Goal: Transaction & Acquisition: Obtain resource

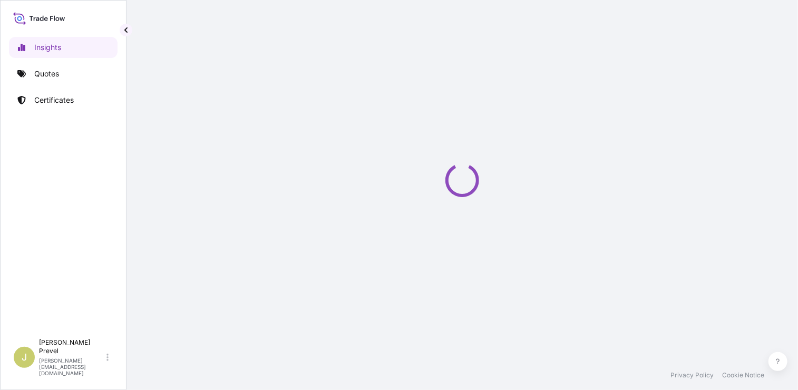
select select "2025"
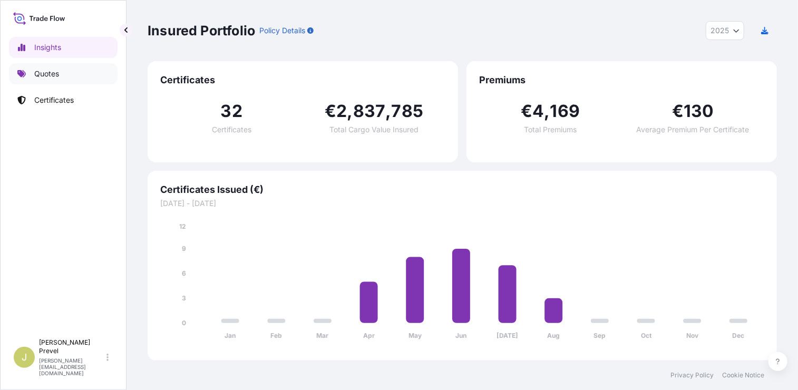
click at [54, 79] on link "Quotes" at bounding box center [63, 73] width 109 height 21
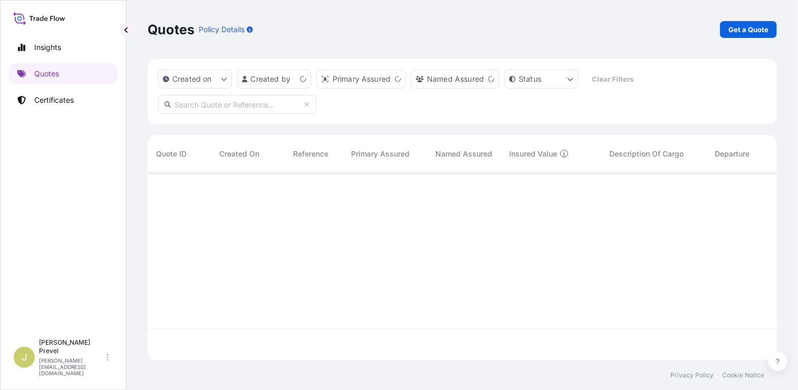
scroll to position [186, 622]
click at [751, 37] on link "Get a Quote" at bounding box center [748, 29] width 57 height 17
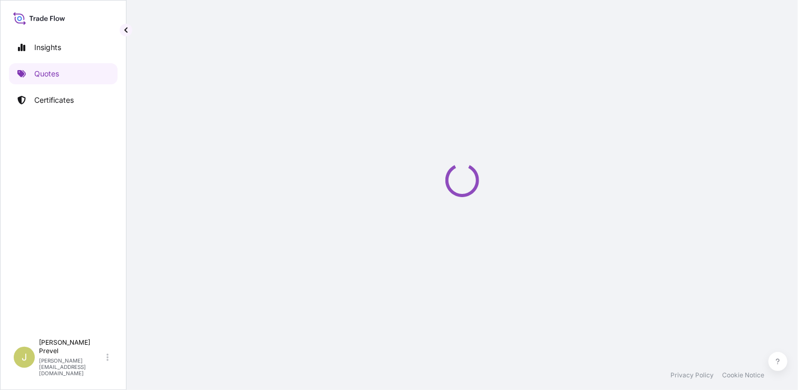
select select "Road / [GEOGRAPHIC_DATA]"
select select "Sea"
select select "21"
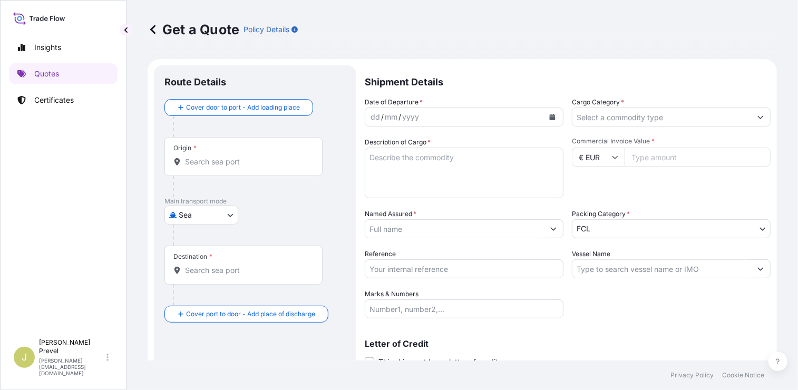
scroll to position [17, 0]
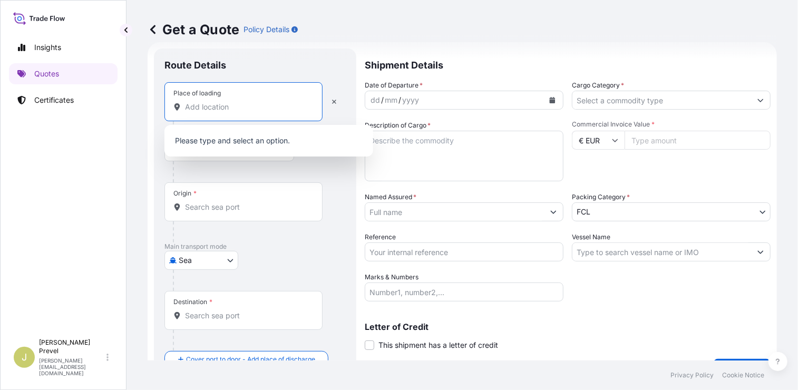
click at [187, 109] on input "Place of loading" at bounding box center [247, 107] width 124 height 11
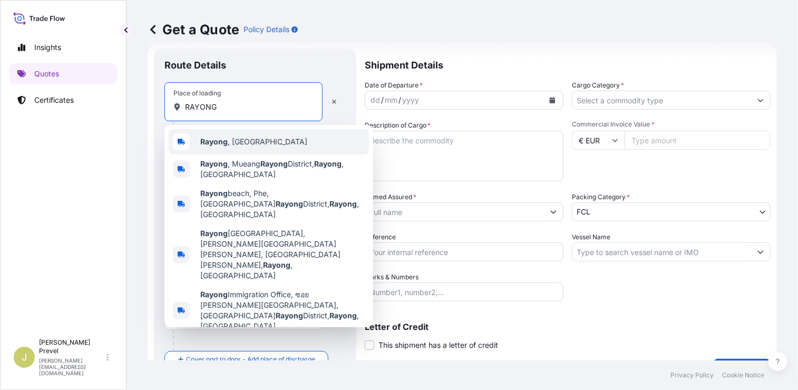
click at [229, 143] on span "Rayong , [GEOGRAPHIC_DATA]" at bounding box center [253, 142] width 107 height 11
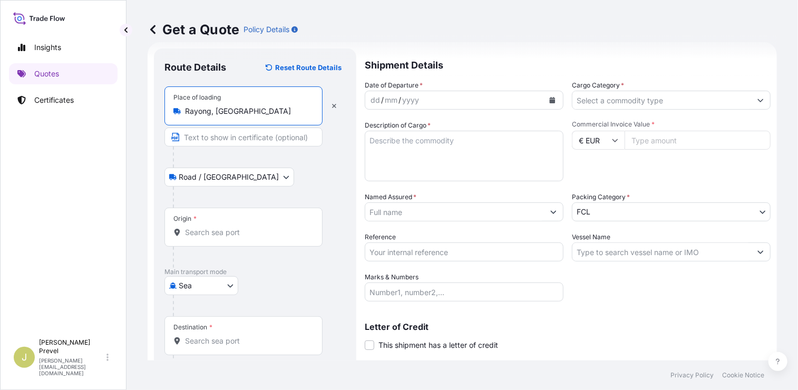
type input "Rayong, [GEOGRAPHIC_DATA]"
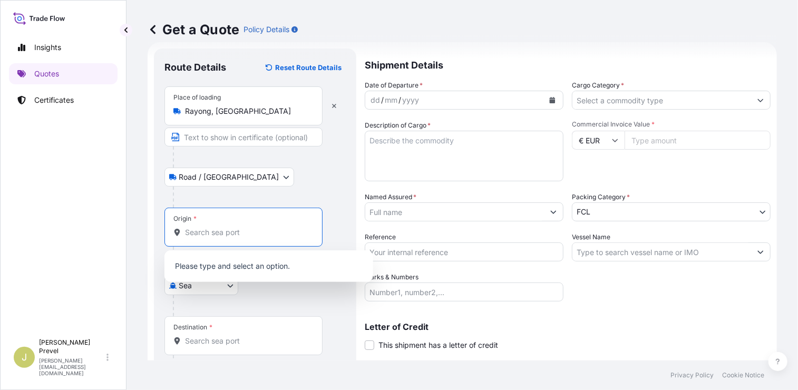
click at [209, 230] on input "Origin *" at bounding box center [247, 232] width 124 height 11
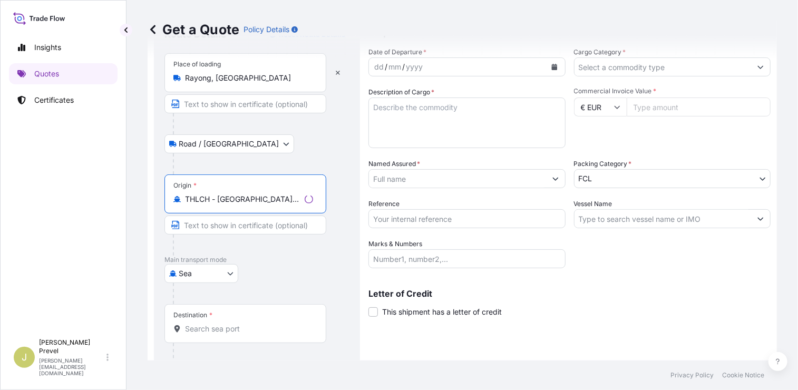
scroll to position [86, 0]
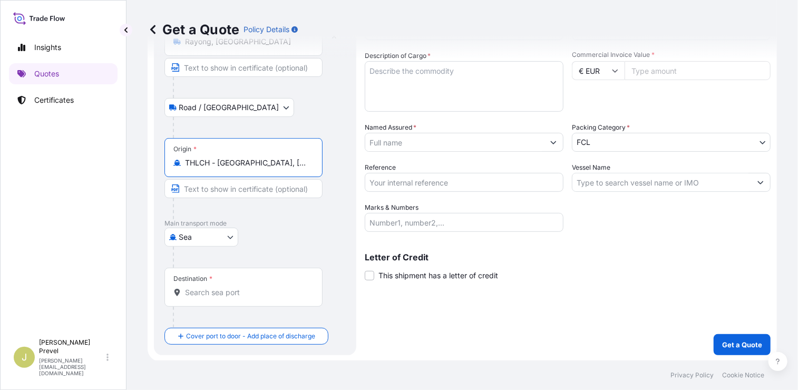
type input "THLCH - [GEOGRAPHIC_DATA], [GEOGRAPHIC_DATA]"
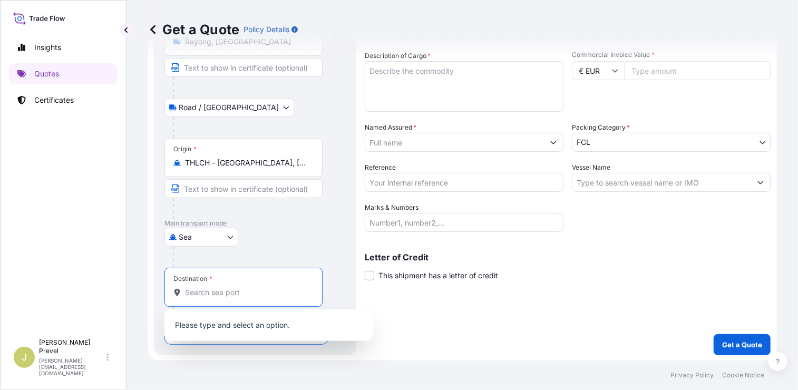
click at [192, 287] on input "Destination *" at bounding box center [247, 292] width 124 height 11
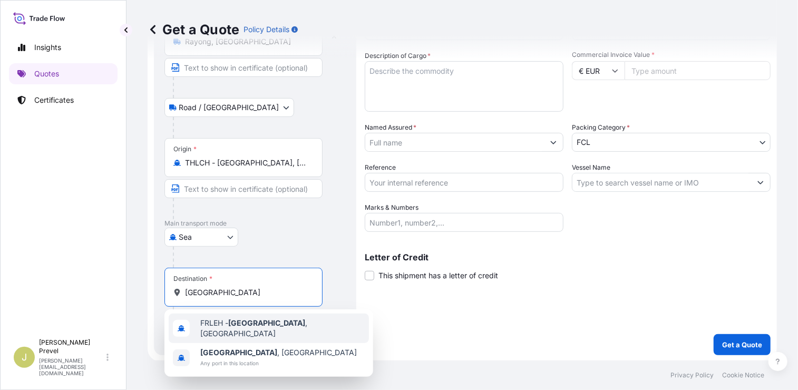
click at [226, 331] on span "FRLEH - [GEOGRAPHIC_DATA] , [GEOGRAPHIC_DATA]" at bounding box center [282, 328] width 165 height 21
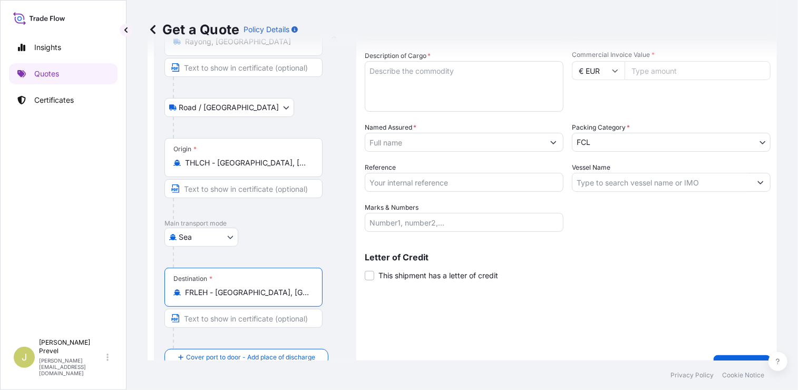
scroll to position [108, 0]
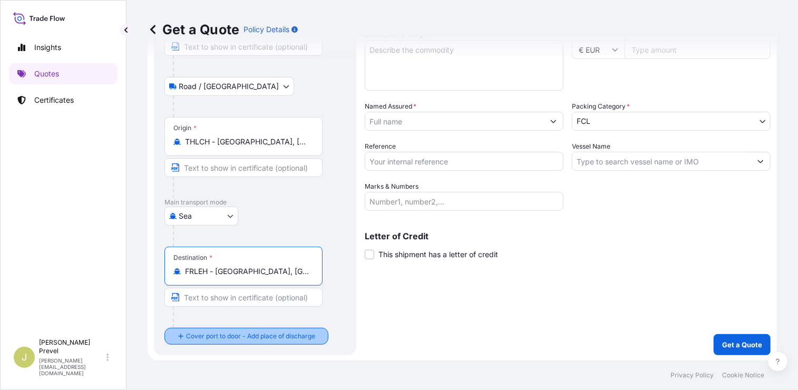
type input "FRLEH - [GEOGRAPHIC_DATA], [GEOGRAPHIC_DATA]"
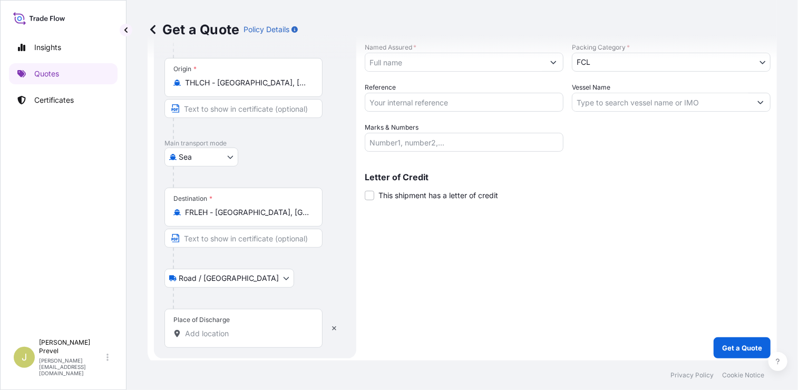
scroll to position [170, 0]
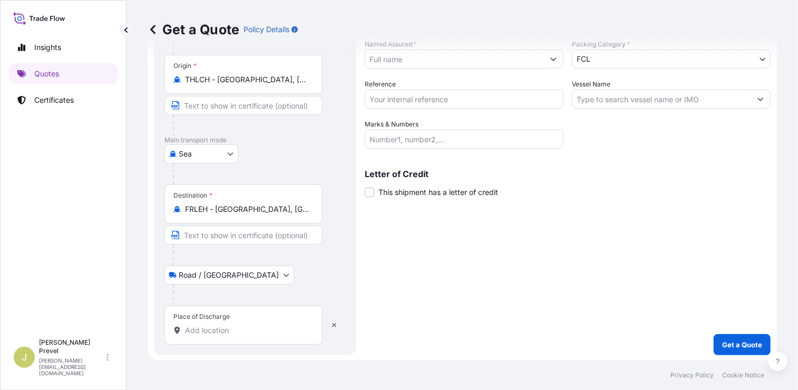
click at [261, 333] on input "Place of Discharge" at bounding box center [247, 330] width 124 height 11
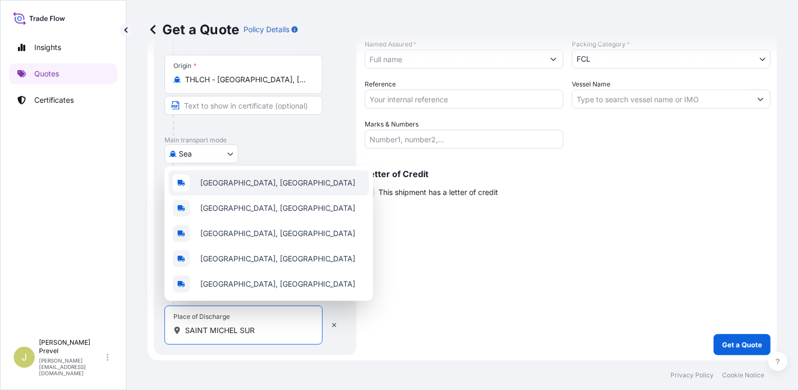
click at [274, 175] on div "[GEOGRAPHIC_DATA], [GEOGRAPHIC_DATA]" at bounding box center [269, 182] width 200 height 25
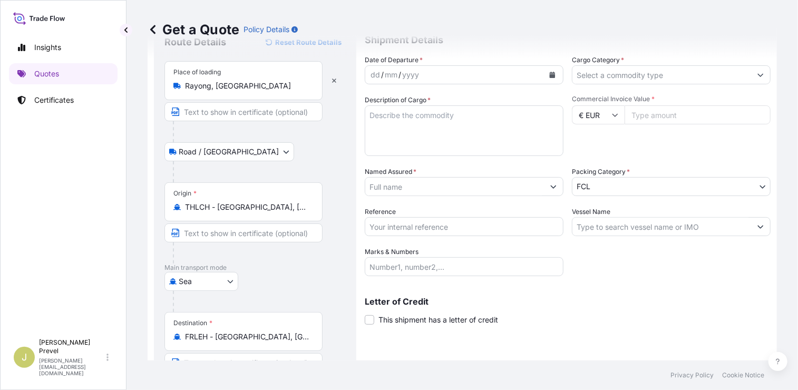
scroll to position [0, 0]
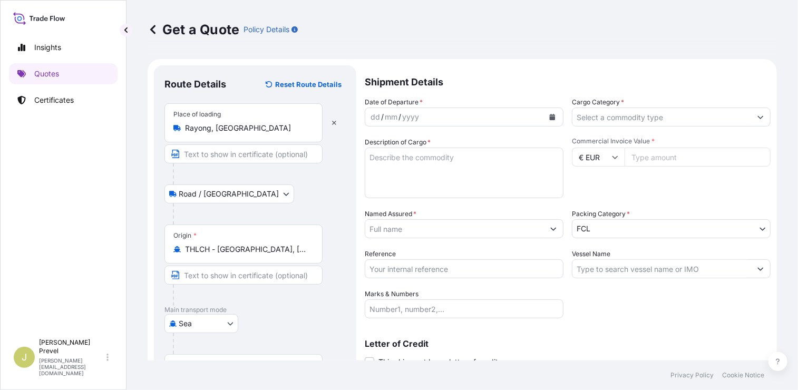
type input "[GEOGRAPHIC_DATA], [GEOGRAPHIC_DATA]"
click at [418, 109] on div "dd / mm / yyyy" at bounding box center [454, 117] width 179 height 19
click at [643, 115] on input "Cargo Category *" at bounding box center [662, 117] width 179 height 19
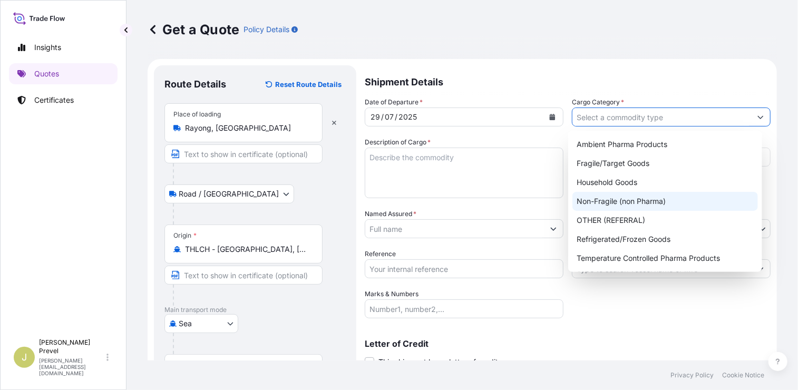
click at [643, 203] on div "Non-Fragile (non Pharma)" at bounding box center [666, 201] width 186 height 19
type input "Non-Fragile (non Pharma)"
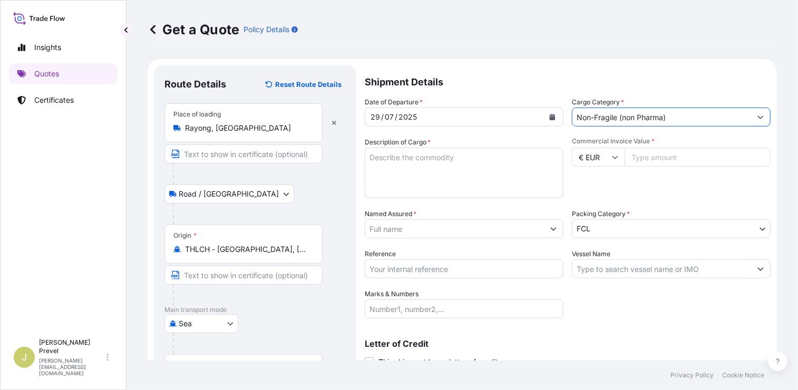
click at [444, 170] on textarea "Description of Cargo *" at bounding box center [464, 173] width 199 height 51
click at [662, 162] on input "Commercial Invoice Value *" at bounding box center [698, 157] width 146 height 19
type input "139131"
click at [632, 268] on input "Vessel Name" at bounding box center [662, 268] width 179 height 19
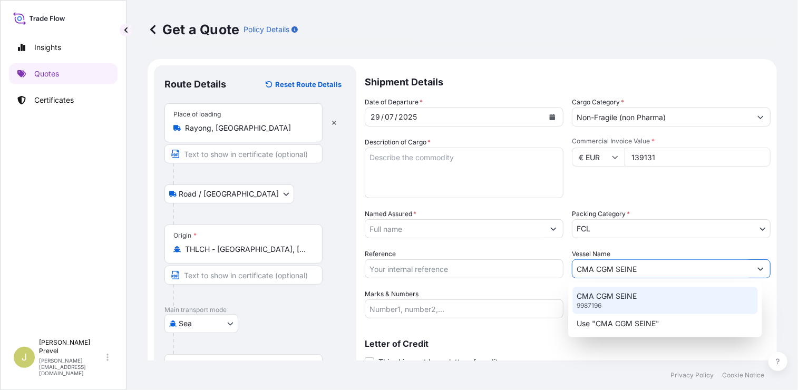
click at [618, 302] on div "CMA CGM SEINE 9987196" at bounding box center [666, 300] width 186 height 27
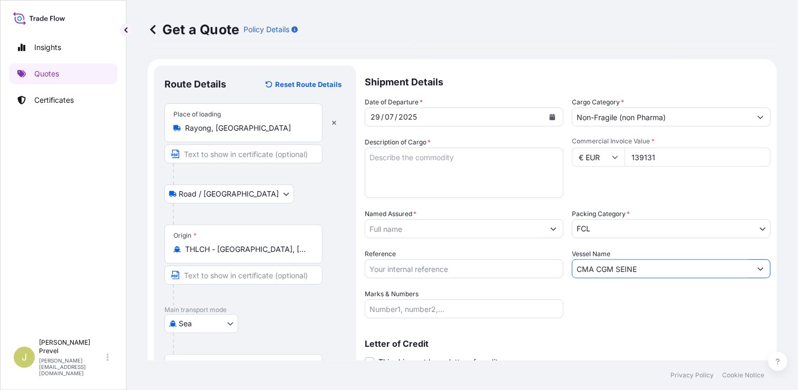
type input "CMA CGM SEINE"
click at [408, 284] on div "Date of Departure * [DATE] Cargo Category * Non-Fragile (non Pharma) Descriptio…" at bounding box center [568, 207] width 406 height 221
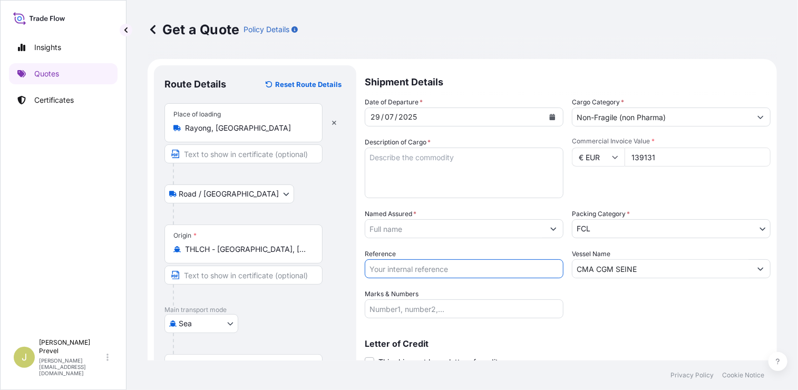
click at [414, 267] on input "Reference" at bounding box center [464, 268] width 199 height 19
type input "SBKK1239130"
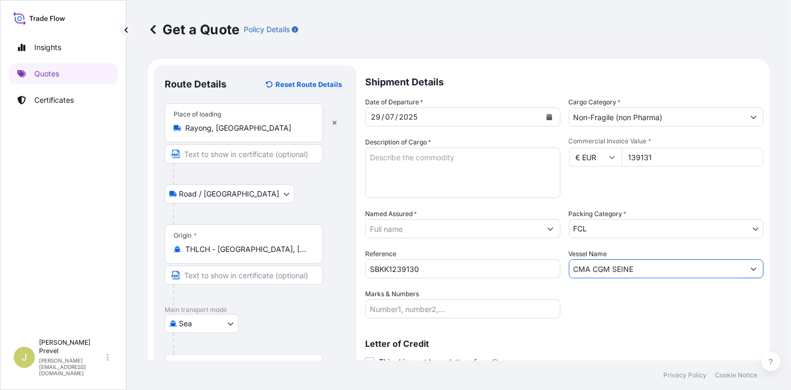
click at [407, 229] on input "Named Assured *" at bounding box center [452, 228] width 175 height 19
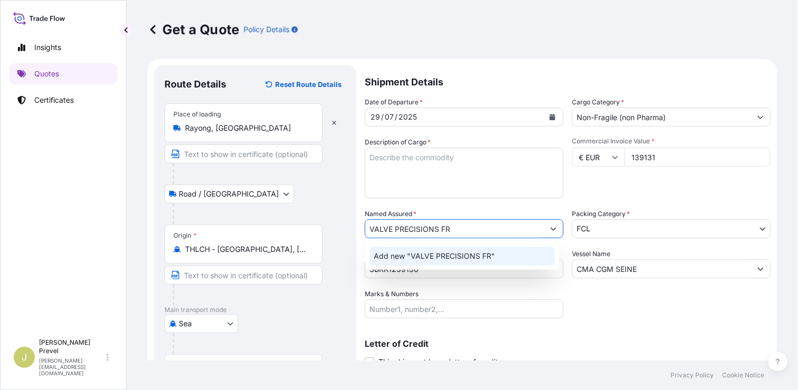
click at [431, 261] on span "Add new "VALVE PRECISIONS FR"" at bounding box center [434, 256] width 121 height 11
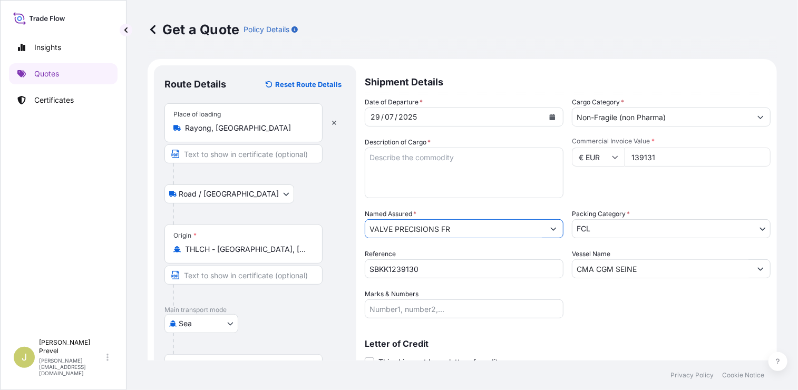
drag, startPoint x: 464, startPoint y: 233, endPoint x: 416, endPoint y: 242, distance: 48.8
click at [416, 242] on div "Date of Departure * [DATE] Cargo Category * Non-Fragile (non Pharma) Descriptio…" at bounding box center [568, 207] width 406 height 221
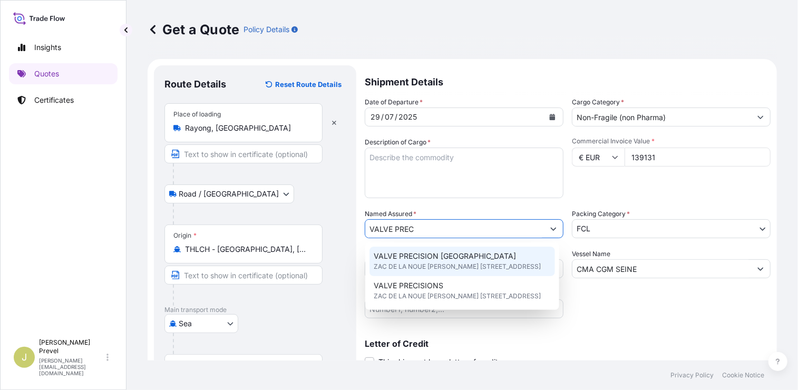
click at [463, 259] on span "VALVE PRECISION [GEOGRAPHIC_DATA]" at bounding box center [445, 256] width 142 height 11
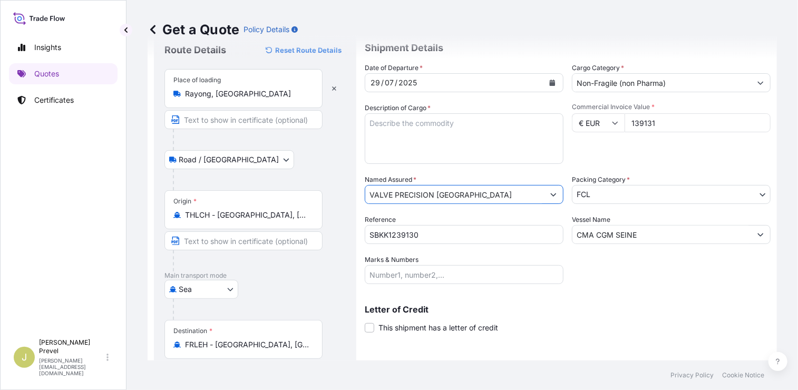
scroll to position [53, 0]
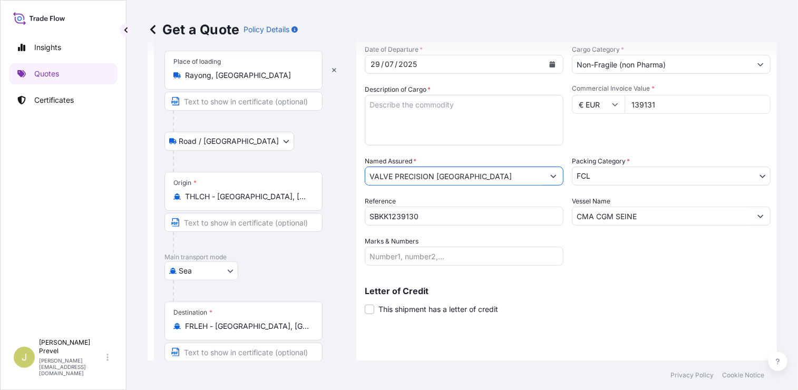
type input "VALVE PRECISION [GEOGRAPHIC_DATA]"
click at [416, 253] on input "Marks & Numbers" at bounding box center [464, 256] width 199 height 19
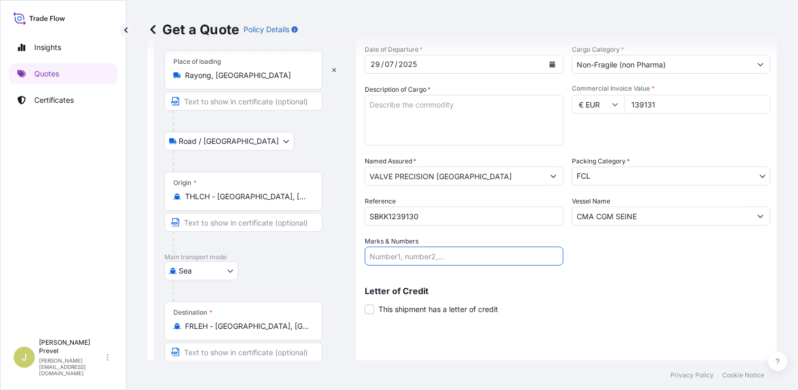
click at [408, 258] on input "Marks & Numbers" at bounding box center [464, 256] width 199 height 19
paste input "VALVE PRECISION FRANCE ZAC DE LA NOUE [PERSON_NAME] [STREET_ADDRESS]"
type input "VALVE PRECISION FRANCE ZAC DE LA NOUE [PERSON_NAME] [STREET_ADDRESS]"
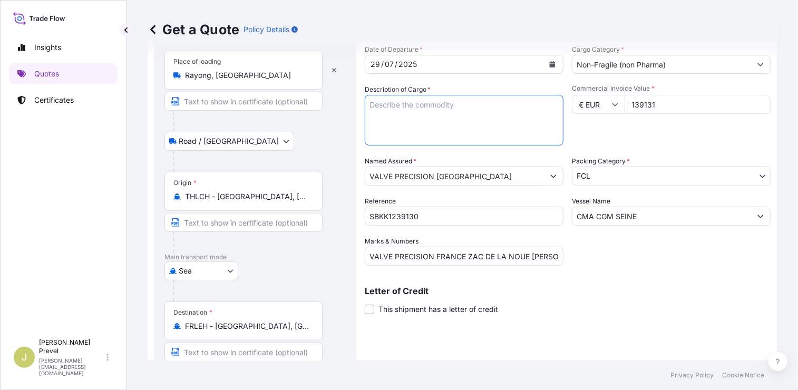
click at [415, 112] on textarea "Description of Cargo *" at bounding box center [464, 120] width 199 height 51
paste textarea "(20 PACKAGES = 20 PALLETS) ( 1,440 CARTONS ) COVERING SHIPMENT OF AEROSOL VALVE…"
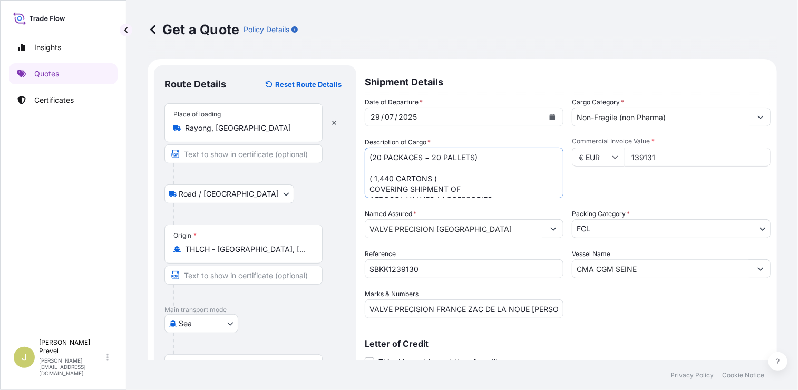
click at [368, 155] on textarea "(20 PACKAGES = 20 PALLETS) ( 1,440 CARTONS ) COVERING SHIPMENT OF AEROSOL VALVE…" at bounding box center [464, 173] width 199 height 51
click at [383, 151] on textarea "(20 PACKAGES = 20 PALLETS) ( 1,440 CARTONS ) COVERING SHIPMENT OF AEROSOL VALVE…" at bounding box center [464, 173] width 199 height 51
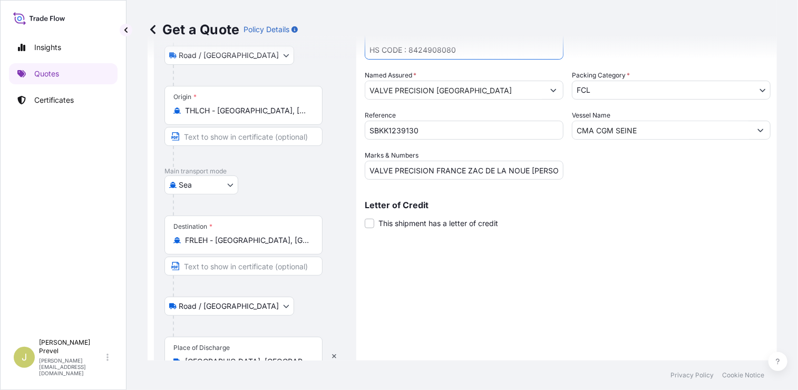
scroll to position [191, 0]
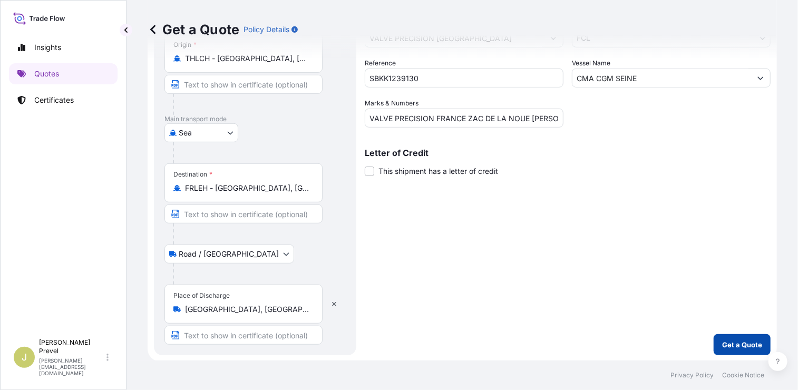
type textarea "TCKU6089763 - 1 * 40 HC - EMCMJC3934 - 13298.33 KGS - 50 M3 (20 PACKAGES = 20 P…"
click at [741, 340] on p "Get a Quote" at bounding box center [742, 345] width 40 height 11
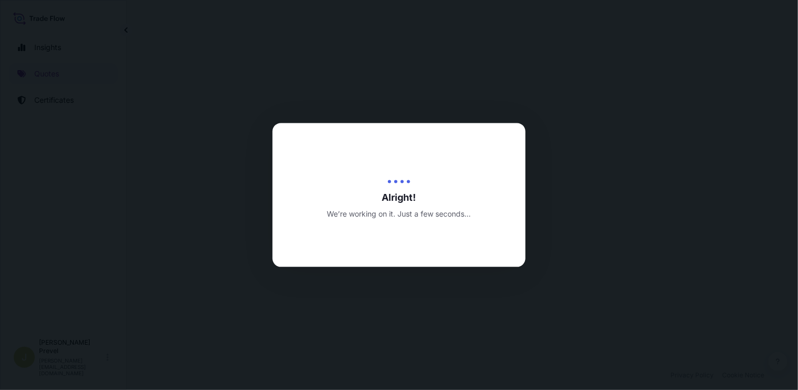
select select "Road / [GEOGRAPHIC_DATA]"
select select "Sea"
select select "Road / [GEOGRAPHIC_DATA]"
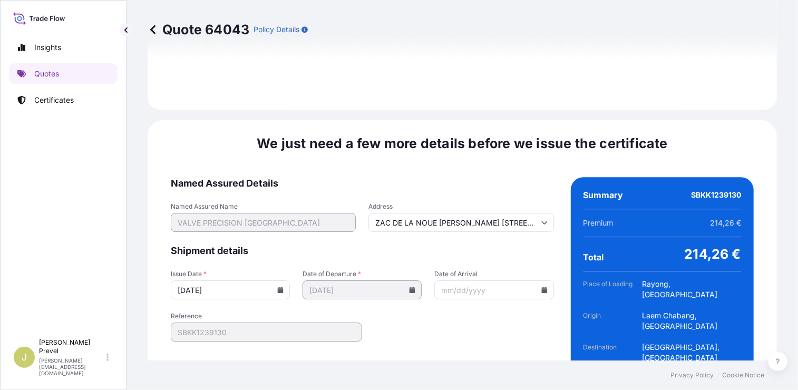
scroll to position [1557, 0]
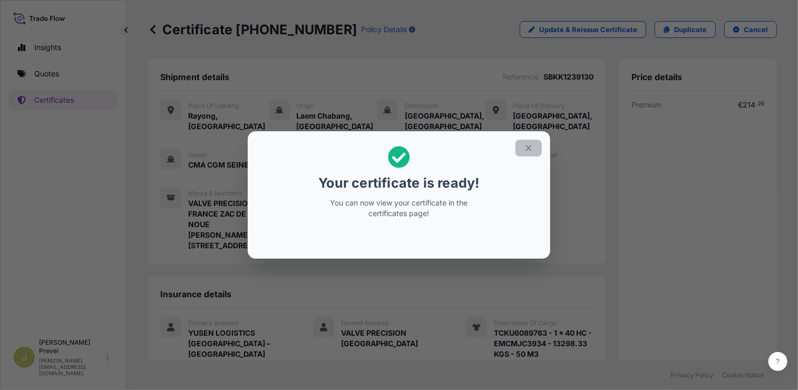
click at [529, 152] on icon "button" at bounding box center [528, 147] width 9 height 9
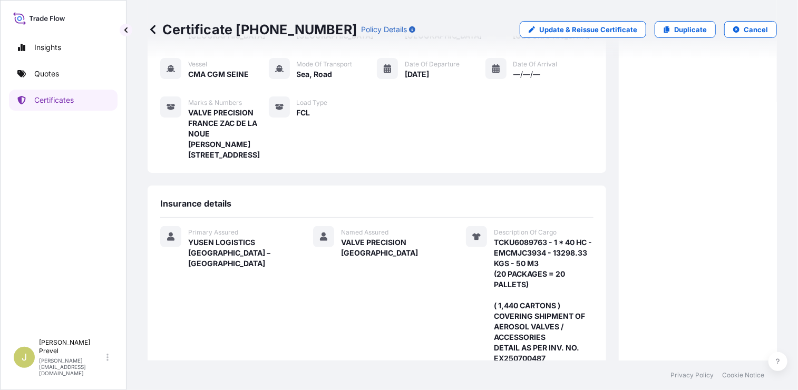
scroll to position [306, 0]
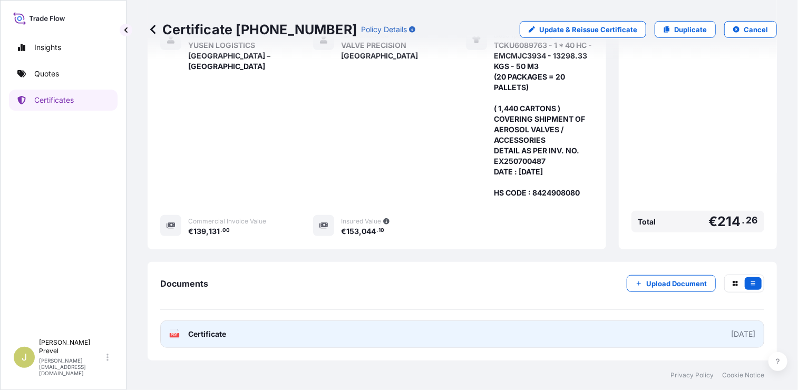
click at [731, 334] on div "[DATE]" at bounding box center [743, 334] width 24 height 11
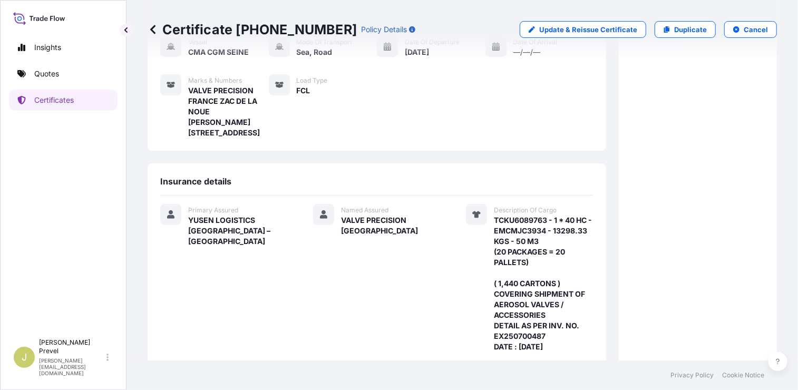
scroll to position [0, 0]
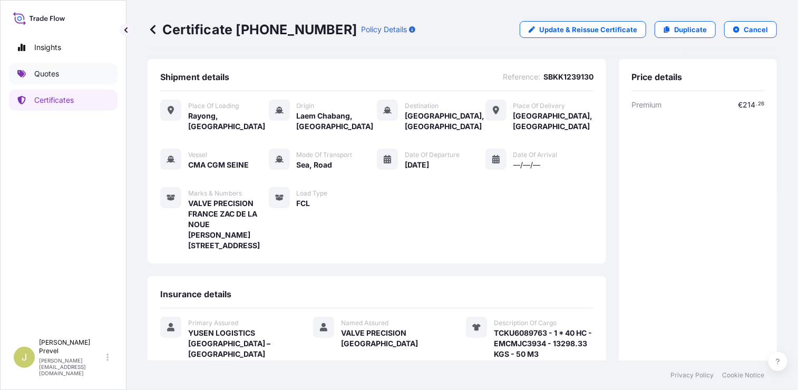
click at [62, 74] on link "Quotes" at bounding box center [63, 73] width 109 height 21
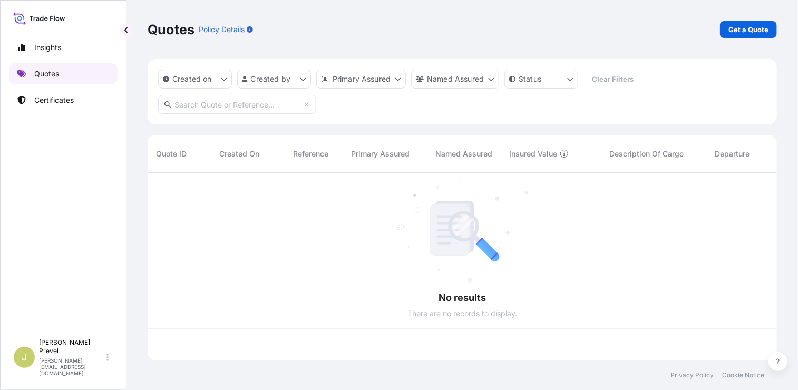
scroll to position [186, 622]
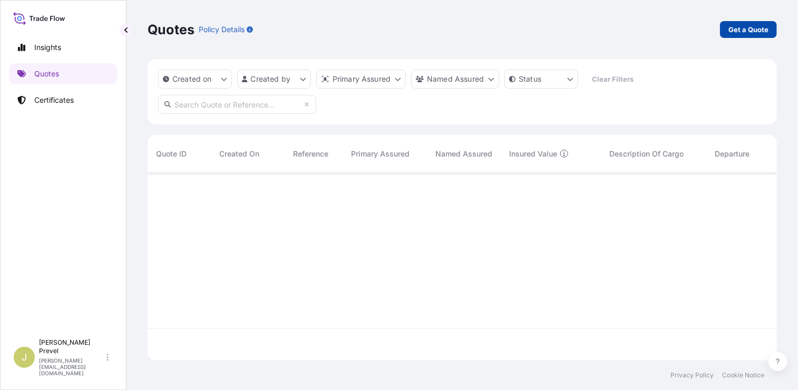
click at [759, 31] on p "Get a Quote" at bounding box center [749, 29] width 40 height 11
select select "Road / [GEOGRAPHIC_DATA]"
select select "Sea"
select select "21"
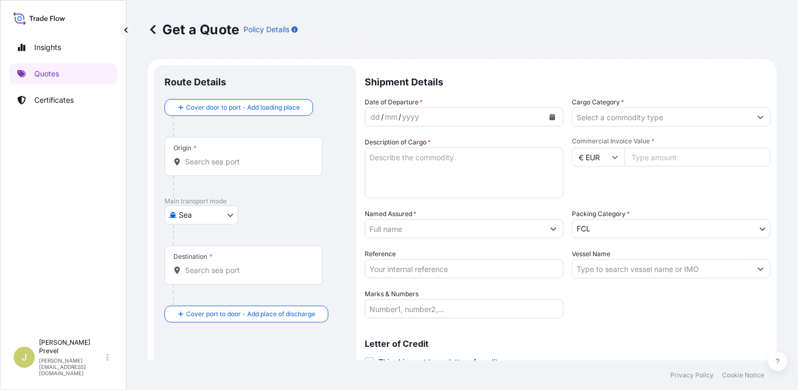
scroll to position [17, 0]
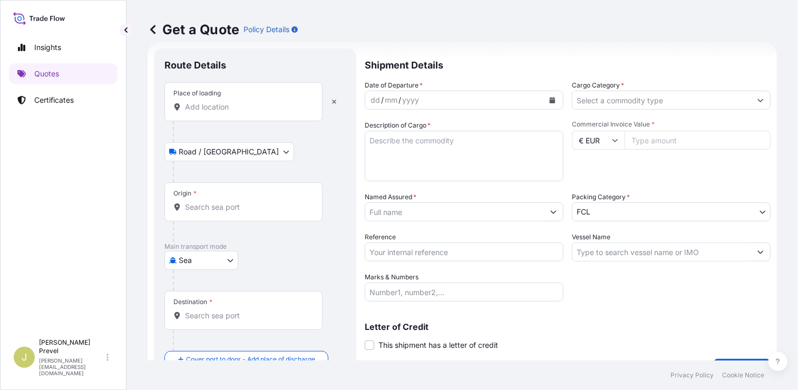
click at [199, 109] on input "Place of loading" at bounding box center [247, 107] width 124 height 11
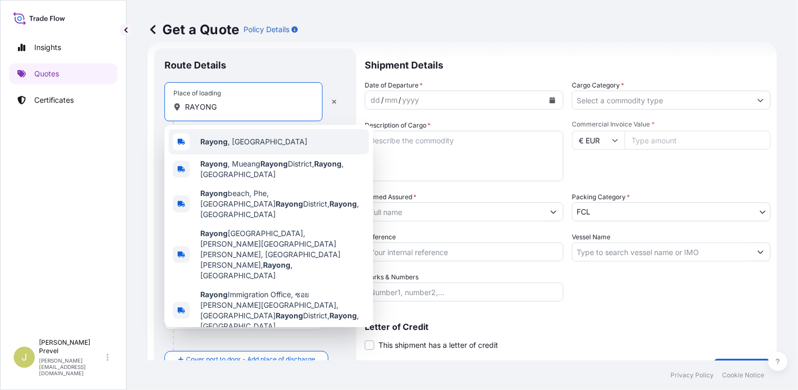
click at [219, 143] on b "Rayong" at bounding box center [213, 141] width 27 height 9
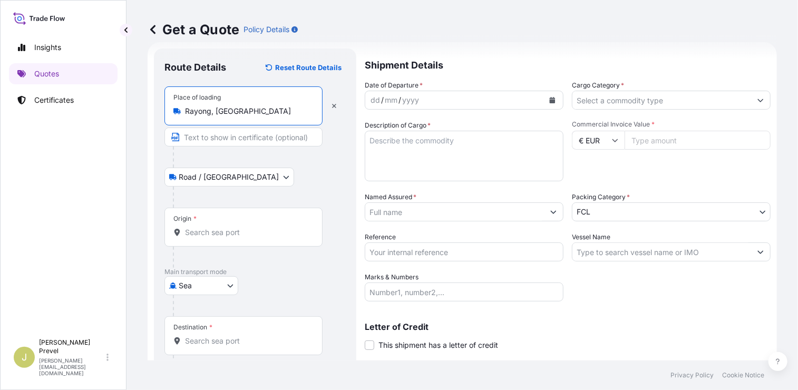
type input "Rayong, [GEOGRAPHIC_DATA]"
click at [217, 226] on div "Origin *" at bounding box center [244, 227] width 158 height 39
click at [217, 227] on input "Origin *" at bounding box center [247, 232] width 124 height 11
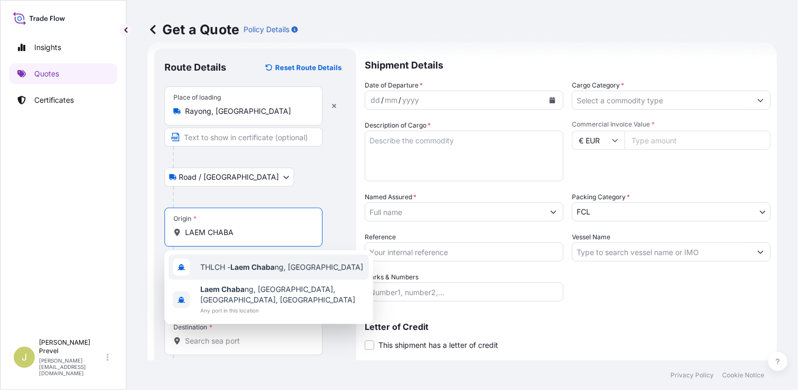
click at [229, 274] on div "THLCH - Laem Chaba ng, [GEOGRAPHIC_DATA]" at bounding box center [269, 267] width 200 height 25
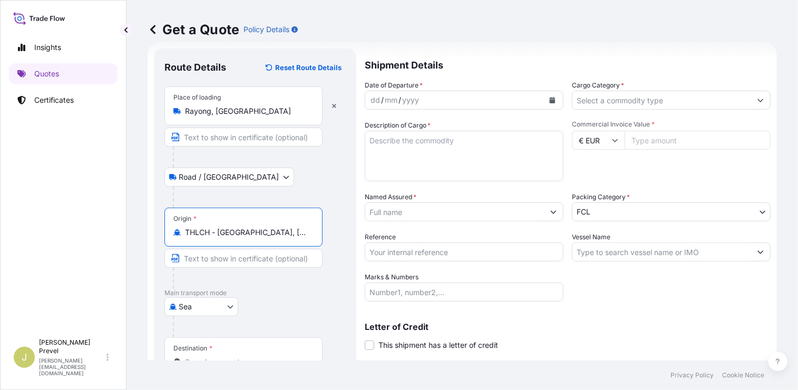
scroll to position [70, 0]
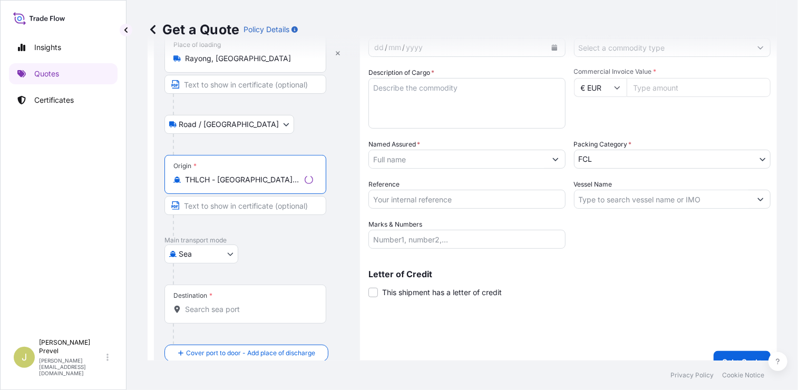
type input "THLCH - [GEOGRAPHIC_DATA], [GEOGRAPHIC_DATA]"
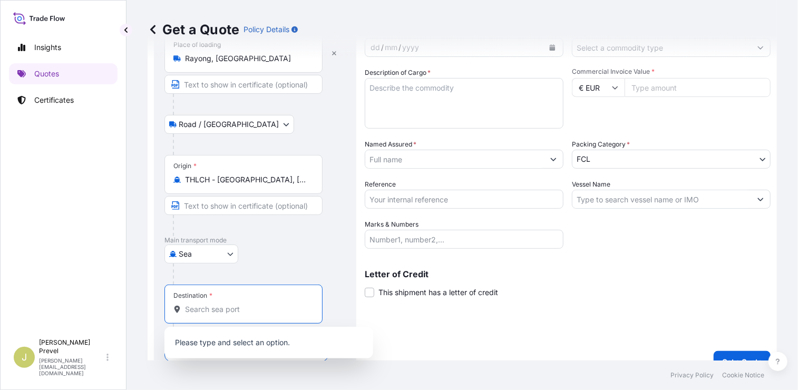
click at [220, 311] on input "Destination *" at bounding box center [247, 309] width 124 height 11
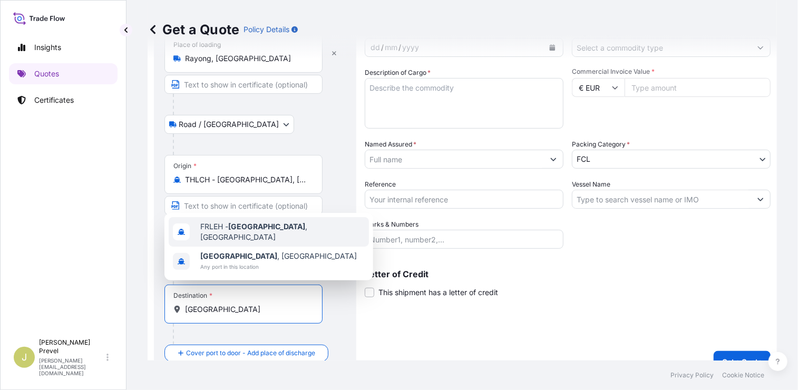
click at [227, 240] on div "FRLEH - [GEOGRAPHIC_DATA] , [GEOGRAPHIC_DATA]" at bounding box center [269, 232] width 200 height 30
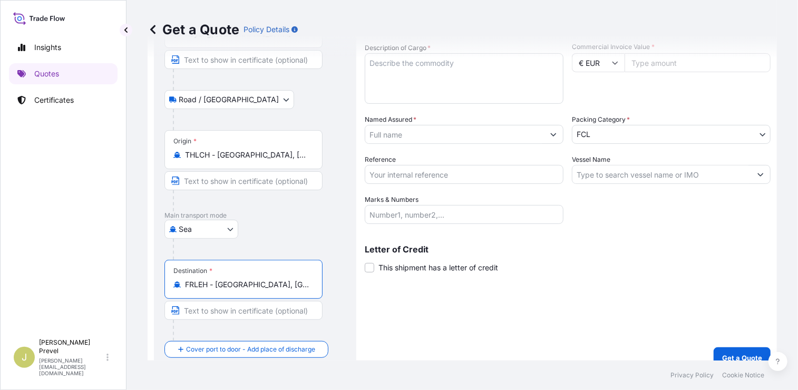
scroll to position [108, 0]
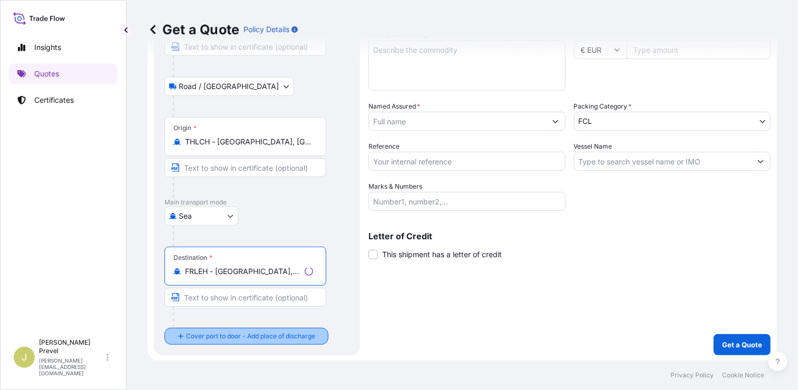
type input "FRLEH - [GEOGRAPHIC_DATA], [GEOGRAPHIC_DATA]"
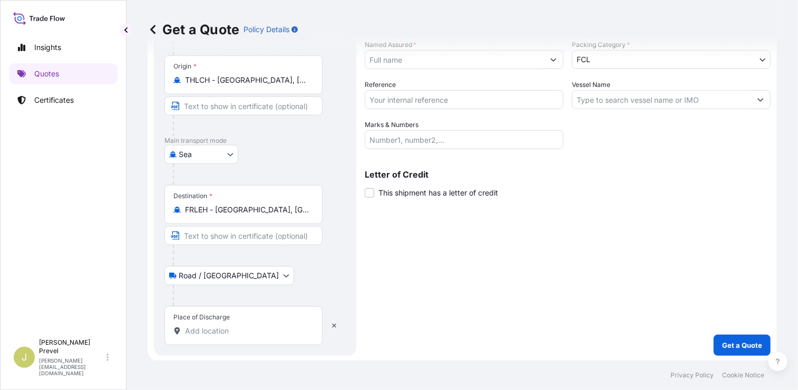
scroll to position [170, 0]
click at [219, 336] on div "Place of Discharge" at bounding box center [244, 325] width 158 height 39
click at [219, 336] on input "Place of Discharge" at bounding box center [247, 330] width 124 height 11
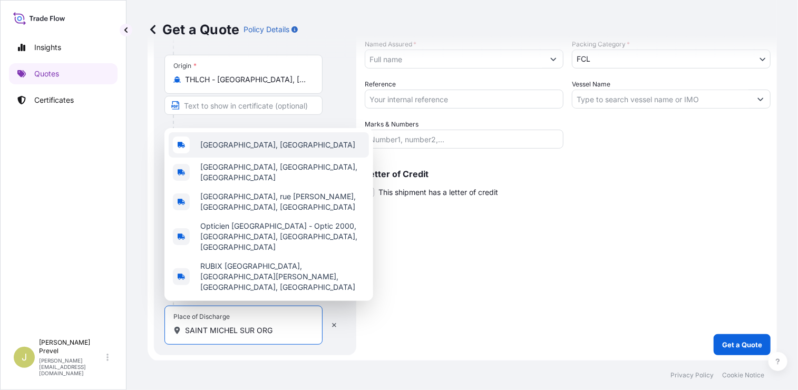
click at [252, 150] on span "[GEOGRAPHIC_DATA], [GEOGRAPHIC_DATA]" at bounding box center [277, 145] width 155 height 11
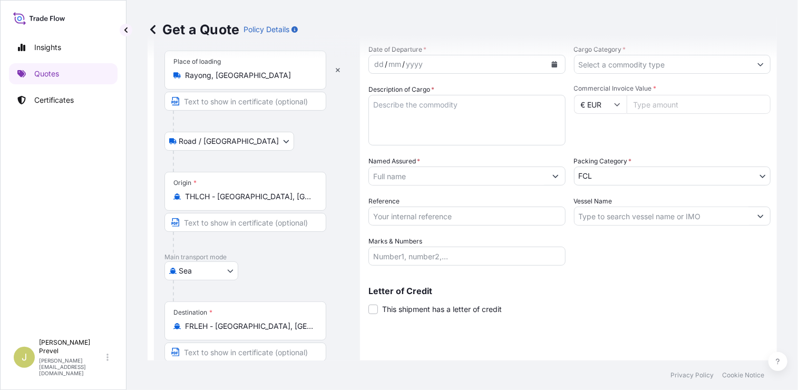
scroll to position [0, 0]
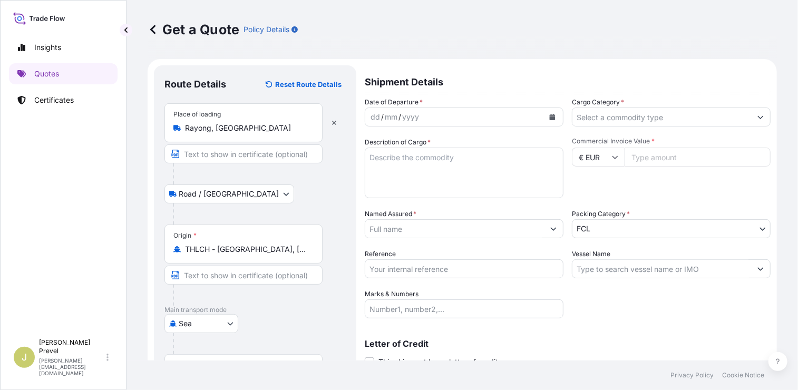
type input "[GEOGRAPHIC_DATA], [GEOGRAPHIC_DATA]"
click at [429, 119] on div "dd / mm / yyyy" at bounding box center [454, 117] width 179 height 19
click at [372, 114] on div "dd" at bounding box center [376, 117] width 12 height 13
click at [595, 120] on input "Cargo Category *" at bounding box center [662, 117] width 179 height 19
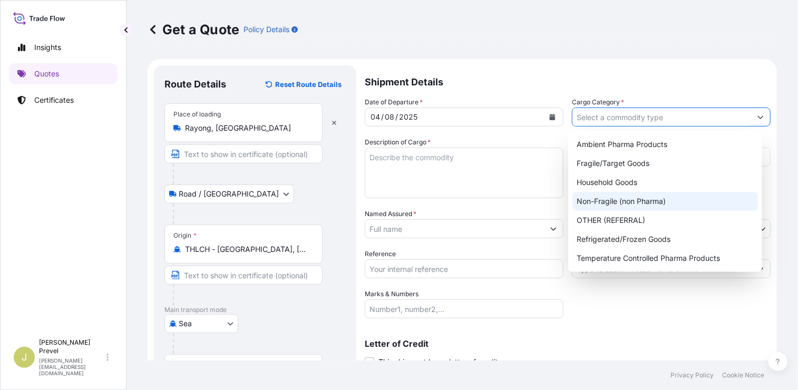
click at [636, 204] on div "Non-Fragile (non Pharma)" at bounding box center [666, 201] width 186 height 19
type input "Non-Fragile (non Pharma)"
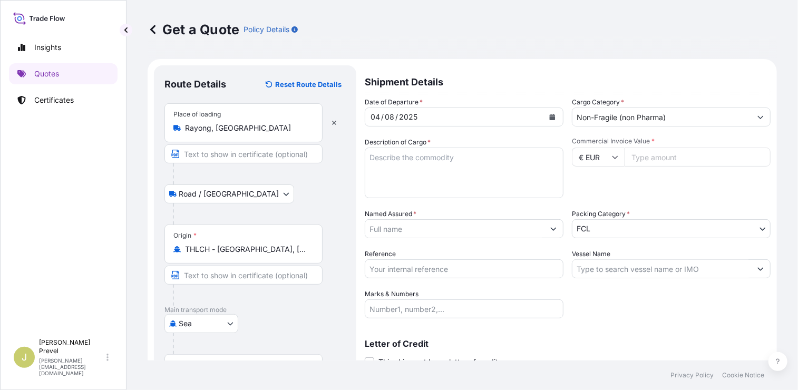
click at [656, 158] on input "Commercial Invoice Value *" at bounding box center [698, 157] width 146 height 19
type input "165078"
click at [595, 269] on input "Vessel Name" at bounding box center [662, 268] width 179 height 19
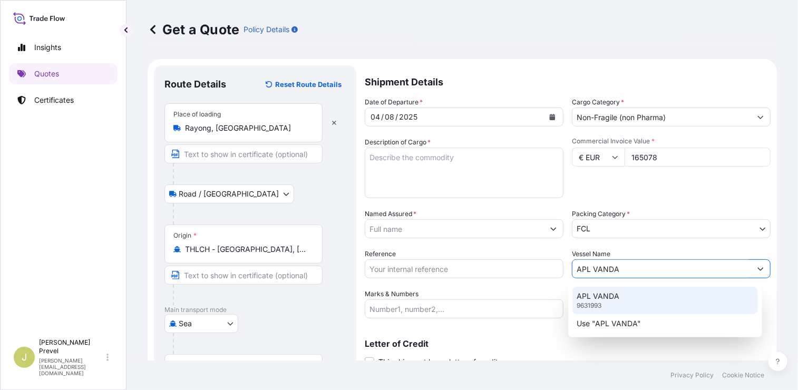
click at [584, 303] on p "9631993" at bounding box center [589, 306] width 25 height 8
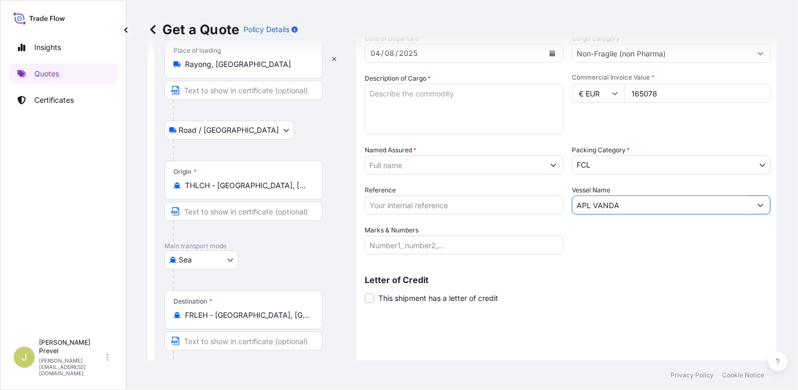
scroll to position [105, 0]
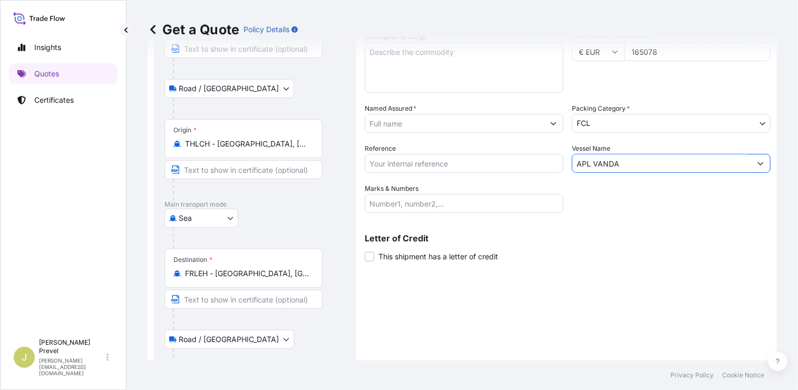
type input "APL VANDA"
click at [411, 165] on input "Reference" at bounding box center [464, 163] width 199 height 19
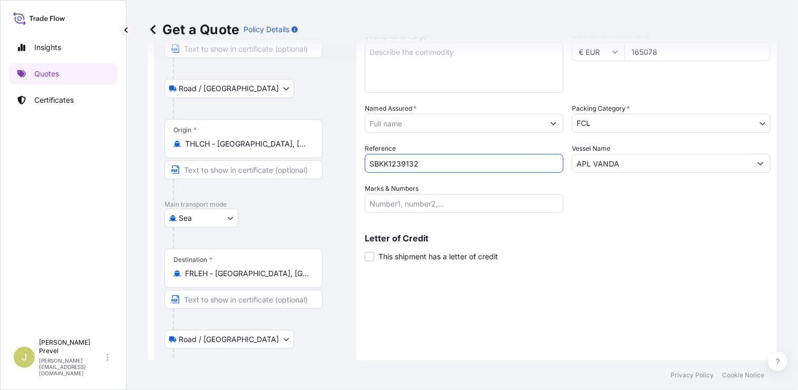
type input "SBKK1239132"
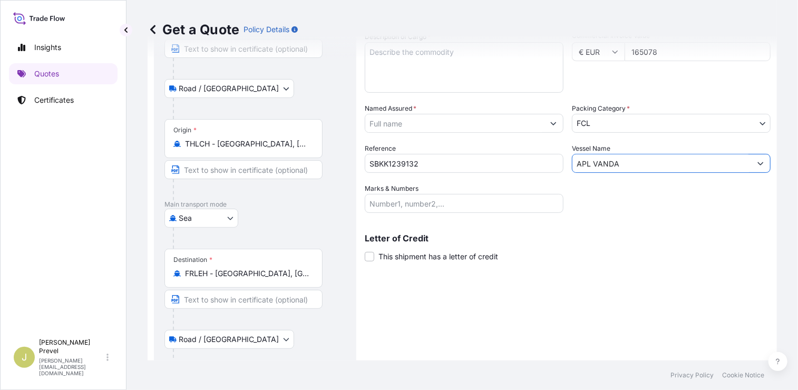
click at [399, 166] on input "SBKK1239132" at bounding box center [464, 163] width 199 height 19
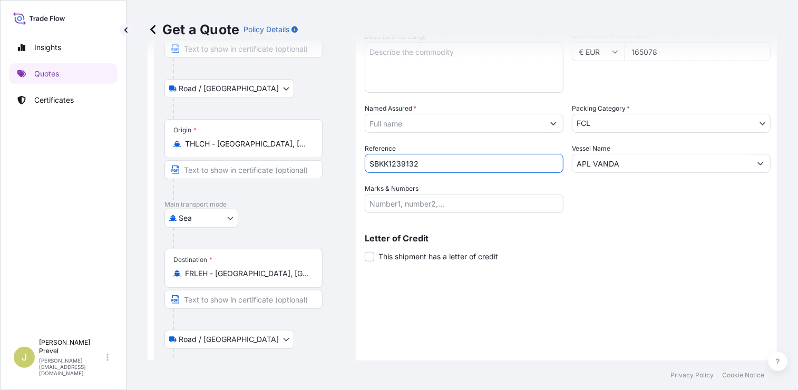
click at [399, 166] on input "SBKK1239132" at bounding box center [464, 163] width 199 height 19
click at [415, 203] on input "Marks & Numbers" at bounding box center [464, 203] width 199 height 19
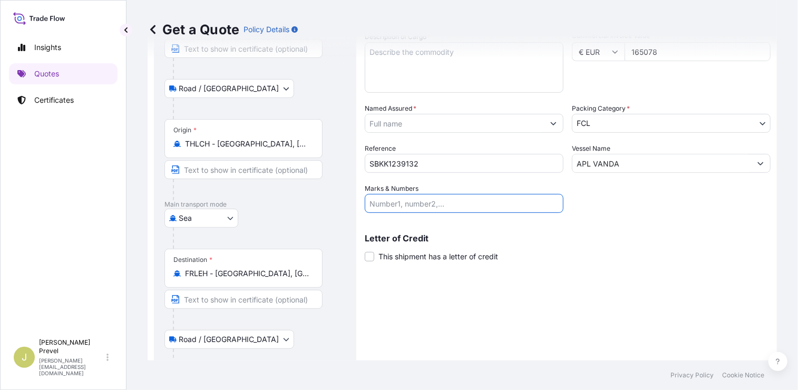
paste input "VALVE PRECISION FRANCE ZAC DE LA NOUE [PERSON_NAME] [STREET_ADDRESS]"
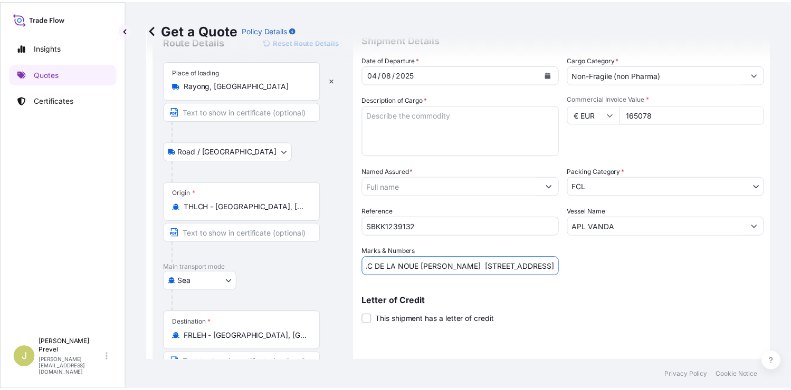
scroll to position [0, 0]
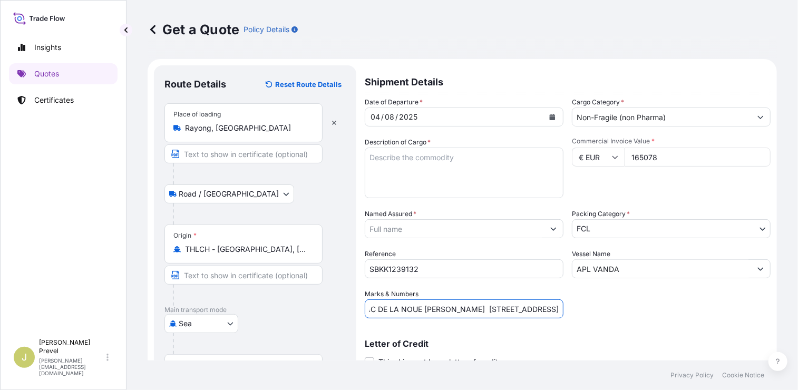
type input "VALVE PRECISION FRANCE ZAC DE LA NOUE [PERSON_NAME] [STREET_ADDRESS]"
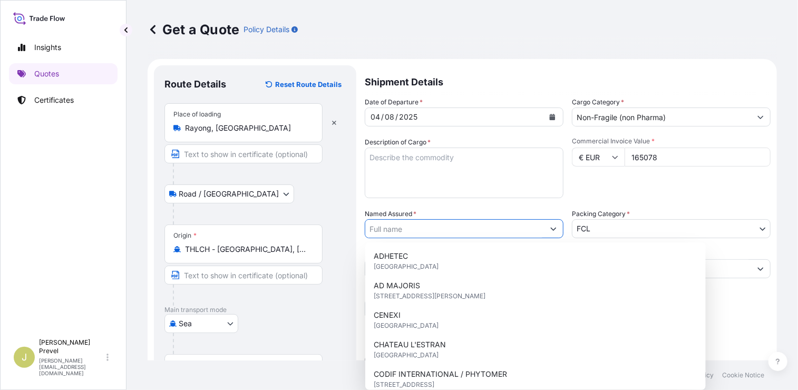
click at [408, 226] on input "Named Assured *" at bounding box center [454, 228] width 179 height 19
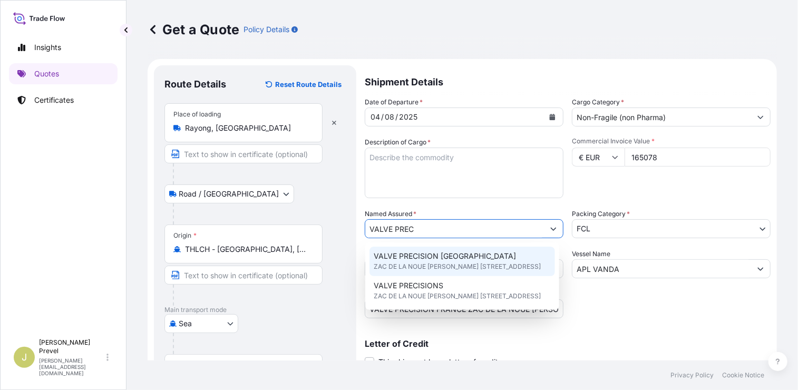
click at [435, 261] on span "VALVE PRECISION [GEOGRAPHIC_DATA]" at bounding box center [445, 256] width 142 height 11
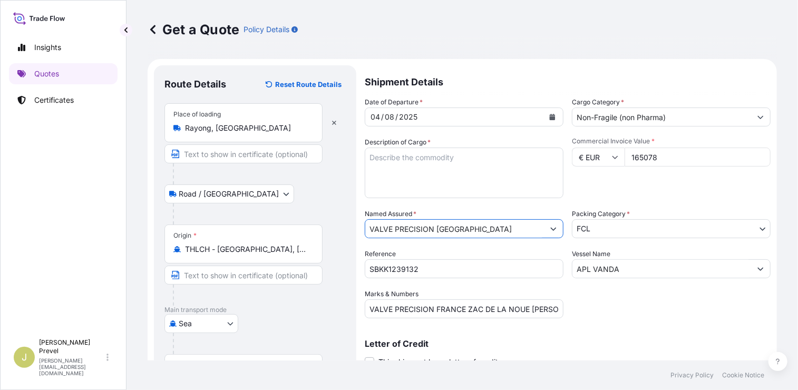
type input "VALVE PRECISION [GEOGRAPHIC_DATA]"
click at [420, 169] on textarea "Description of Cargo *" at bounding box center [464, 173] width 199 height 51
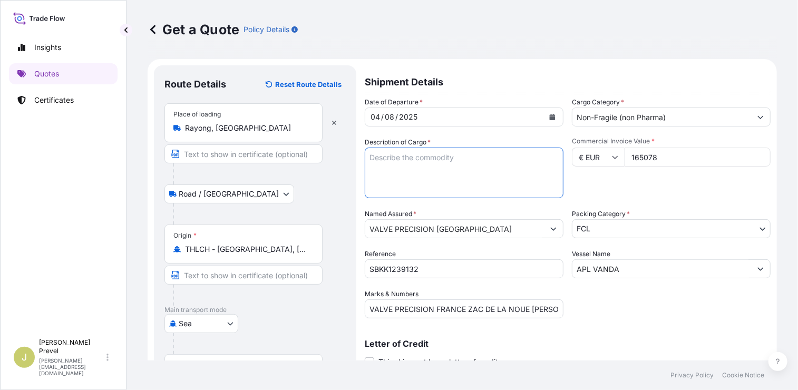
click at [420, 161] on textarea "Description of Cargo *" at bounding box center [464, 173] width 199 height 51
paste textarea "(20 PACKAGES = 20 PALLETS) ( 1,451 CARTONS ) COVERING SHIPMENT OF AEROSOL VALVE…"
click at [368, 159] on textarea "(20 PACKAGES = 20 PALLETS) ( 1,451 CARTONS ) COVERING SHIPMENT OF AEROSOL VALVE…" at bounding box center [464, 173] width 199 height 51
click at [369, 153] on textarea "(20 PACKAGES = 20 PALLETS) ( 1,451 CARTONS ) COVERING SHIPMENT OF AEROSOL VALVE…" at bounding box center [464, 173] width 199 height 51
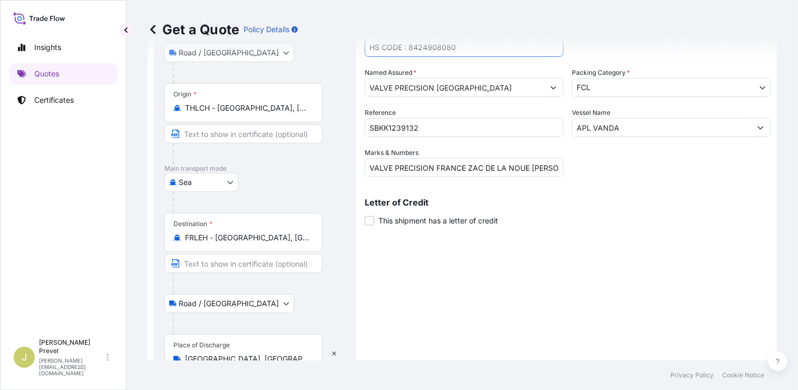
scroll to position [191, 0]
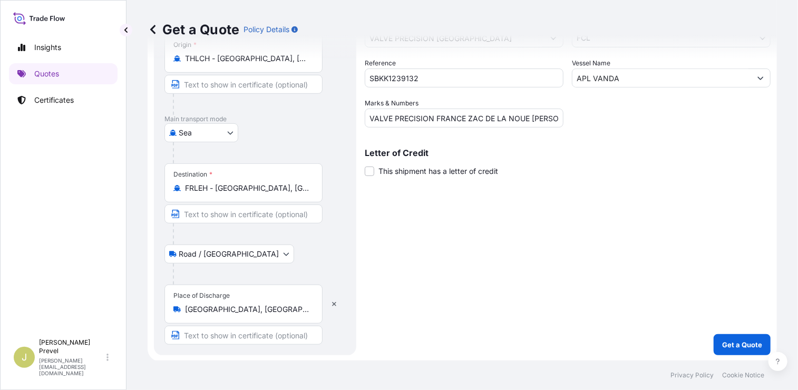
type textarea "EGSU1108357 - 1 * 40 HC - EMCMJD8094 - 14615.65 KGS - 50 M3 (20 PACKAGES = 20 P…"
click at [728, 360] on form "Route Details Reset Route Details Place of loading Rayong, [GEOGRAPHIC_DATA] Ro…" at bounding box center [463, 115] width 630 height 494
click at [729, 346] on p "Get a Quote" at bounding box center [742, 345] width 40 height 11
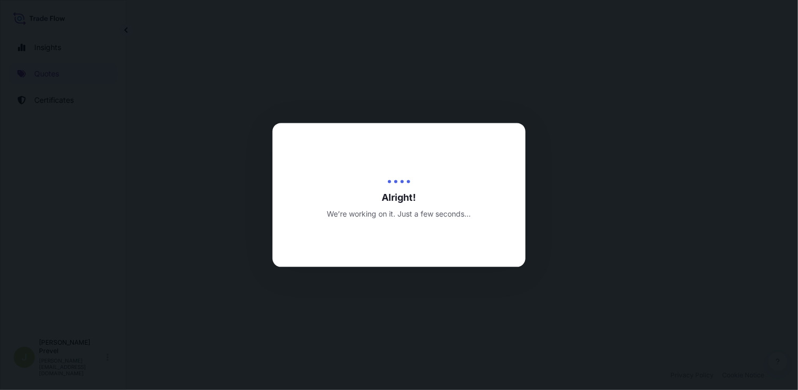
select select "Road / [GEOGRAPHIC_DATA]"
select select "Sea"
select select "Road / [GEOGRAPHIC_DATA]"
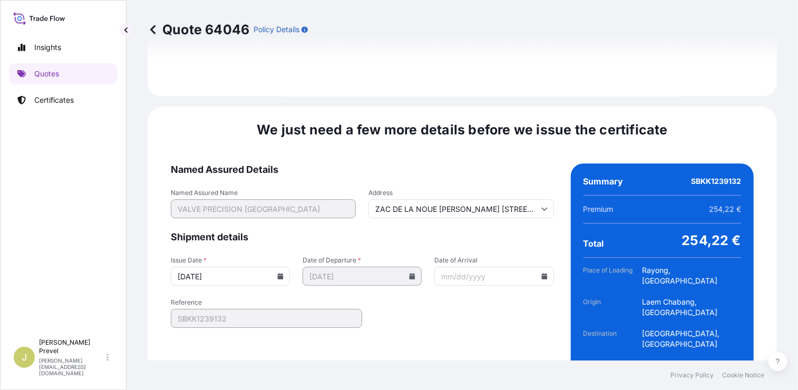
scroll to position [1557, 0]
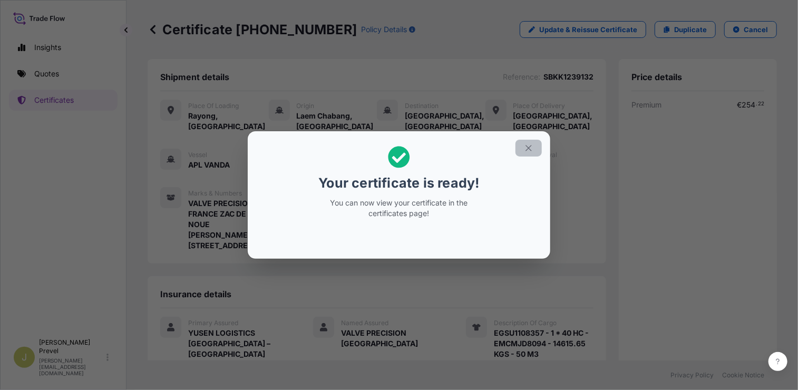
click at [531, 148] on icon "button" at bounding box center [528, 147] width 9 height 9
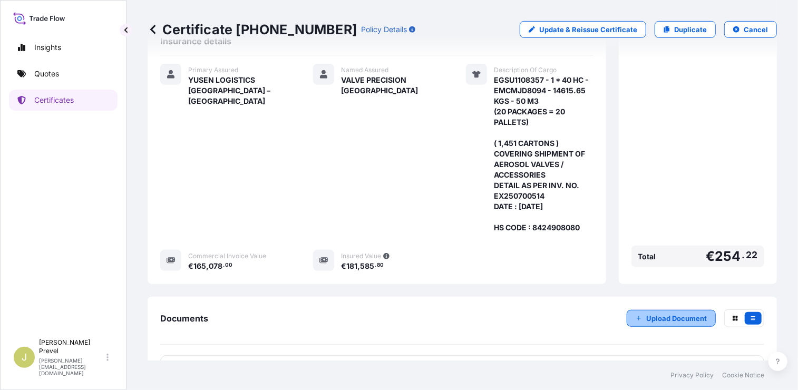
scroll to position [306, 0]
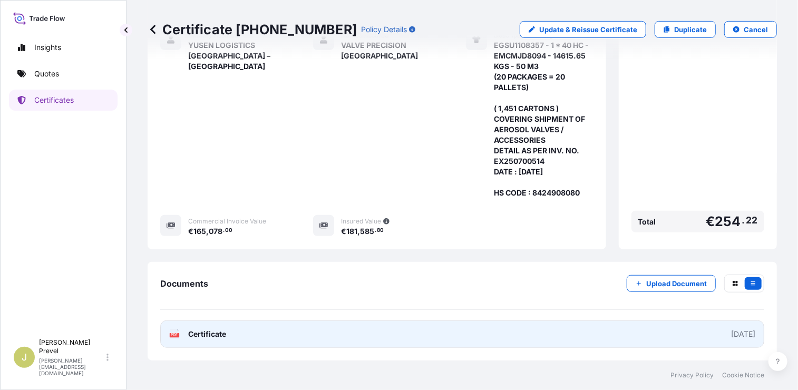
click at [731, 337] on div "[DATE]" at bounding box center [743, 334] width 24 height 11
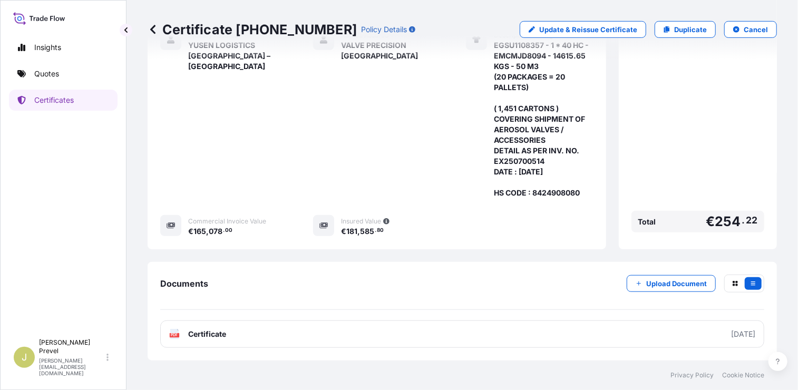
scroll to position [0, 0]
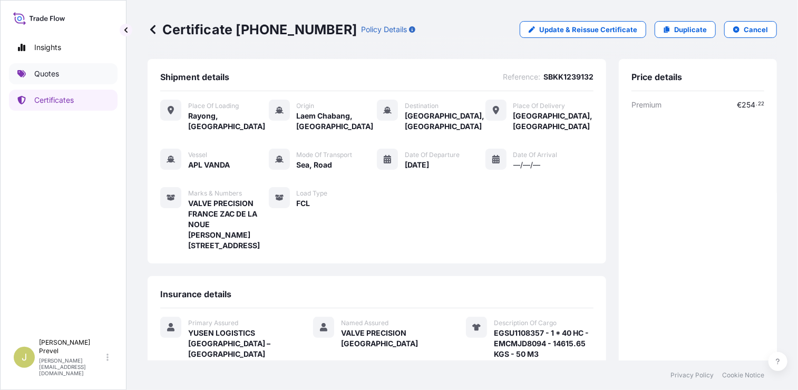
click at [55, 70] on p "Quotes" at bounding box center [46, 74] width 25 height 11
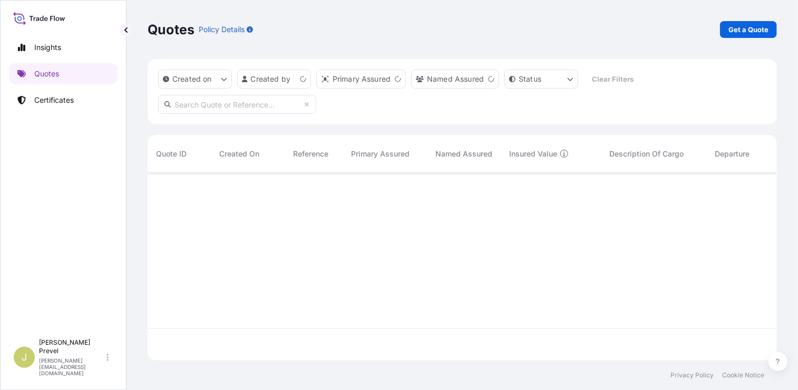
scroll to position [186, 622]
click at [728, 27] on link "Get a Quote" at bounding box center [748, 29] width 57 height 17
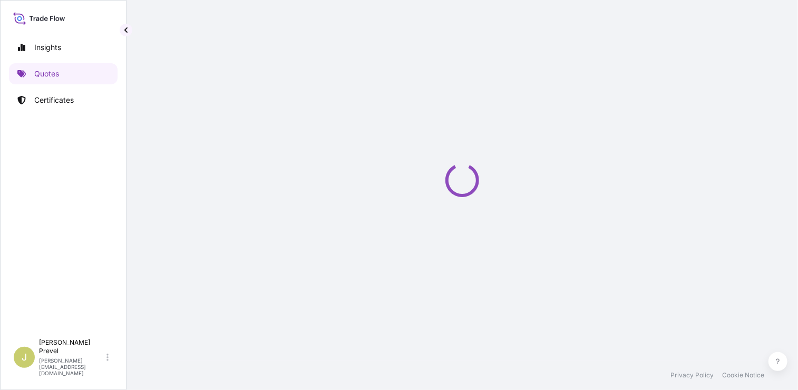
select select "Sea"
select select "21"
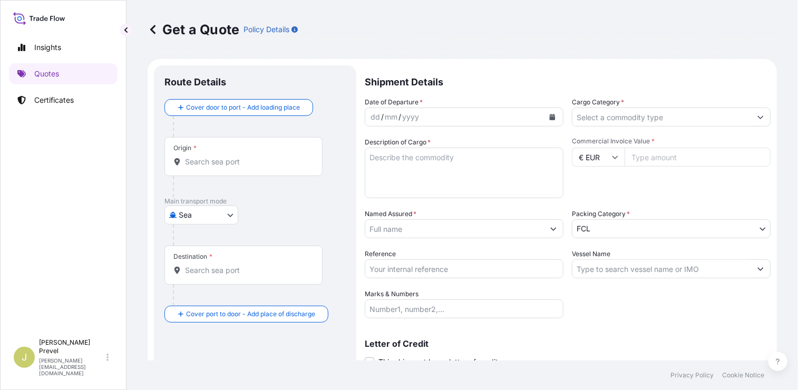
scroll to position [17, 0]
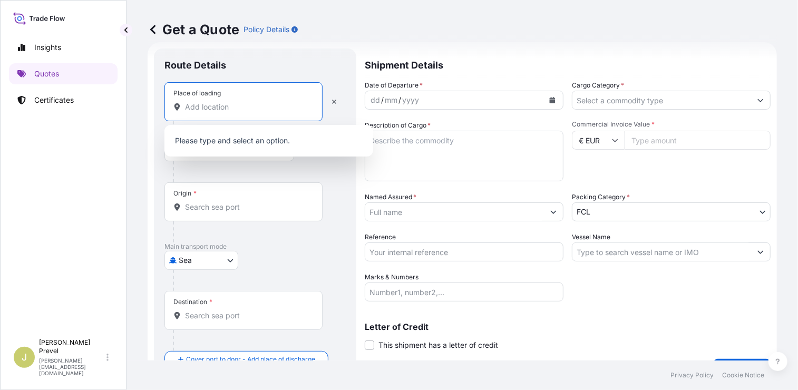
click at [215, 111] on input "Place of loading" at bounding box center [247, 107] width 124 height 11
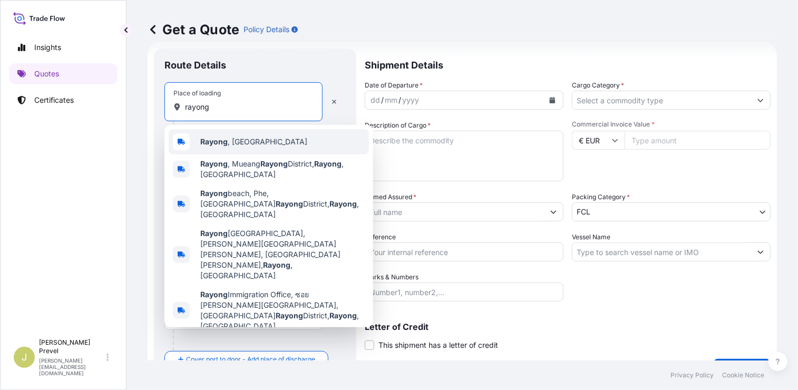
click at [225, 133] on div "Rayong , [GEOGRAPHIC_DATA]" at bounding box center [269, 141] width 200 height 25
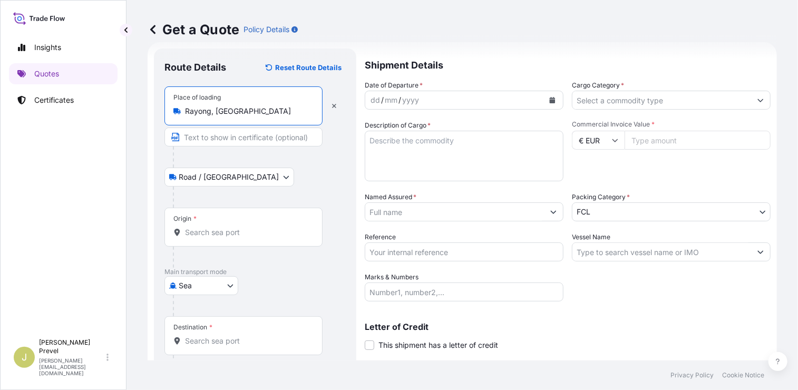
type input "Rayong, [GEOGRAPHIC_DATA]"
click at [247, 232] on input "Origin *" at bounding box center [247, 232] width 124 height 11
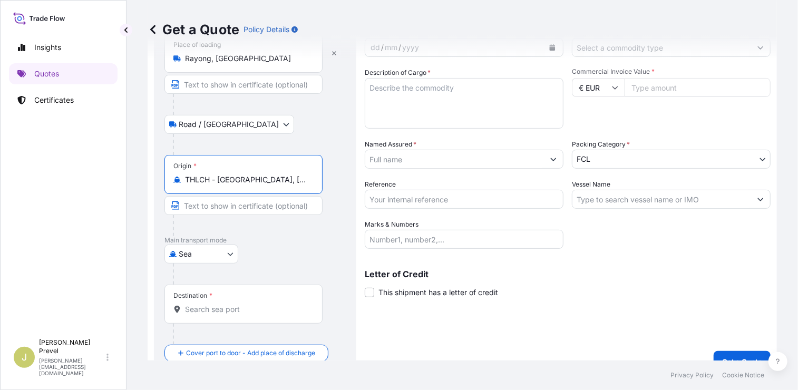
scroll to position [86, 0]
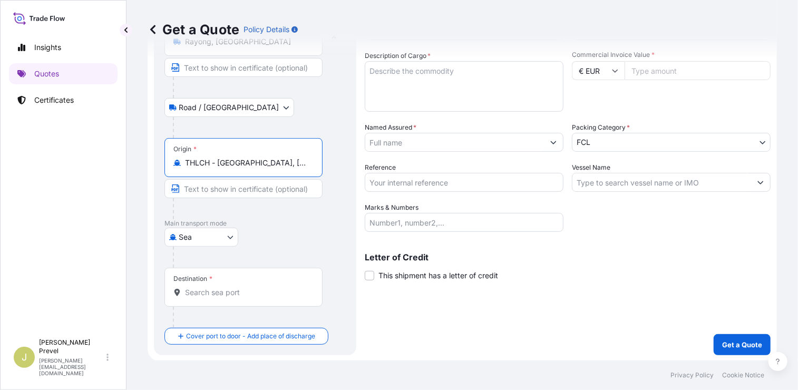
type input "THLCH - [GEOGRAPHIC_DATA], [GEOGRAPHIC_DATA]"
click at [221, 289] on input "Destination *" at bounding box center [247, 292] width 124 height 11
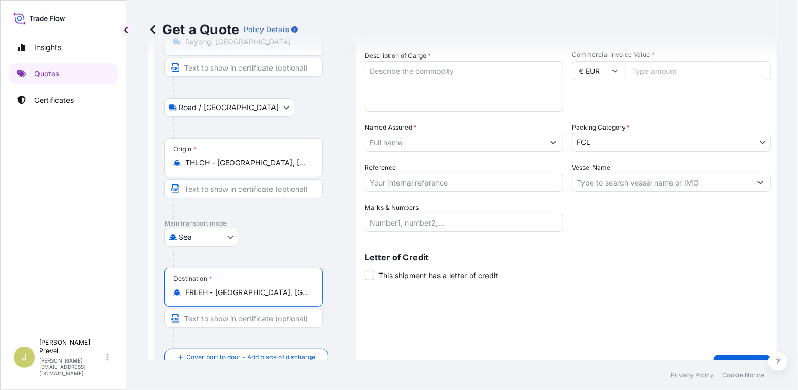
scroll to position [108, 0]
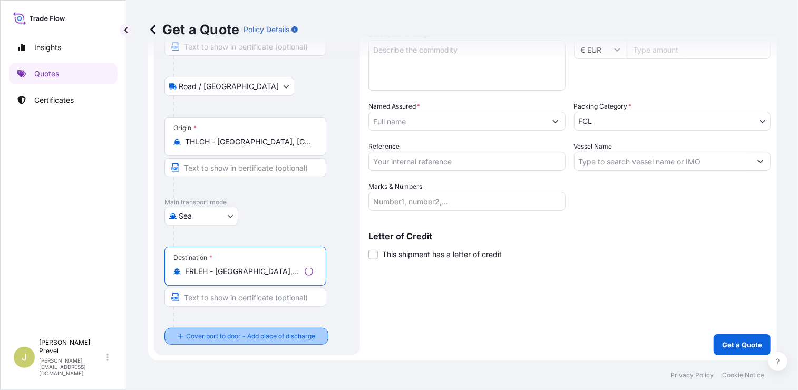
type input "FRLEH - [GEOGRAPHIC_DATA], [GEOGRAPHIC_DATA]"
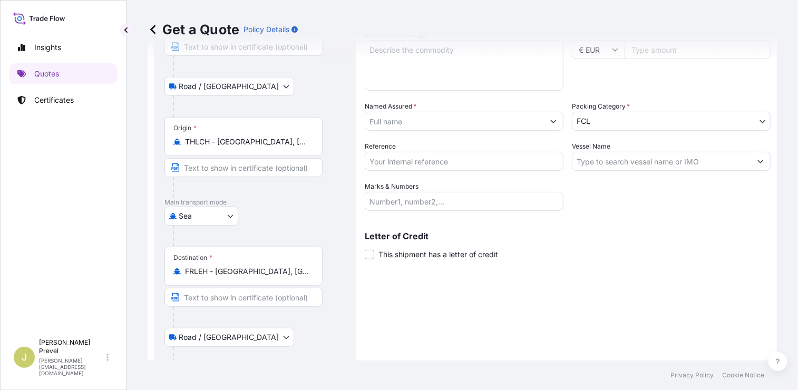
scroll to position [170, 0]
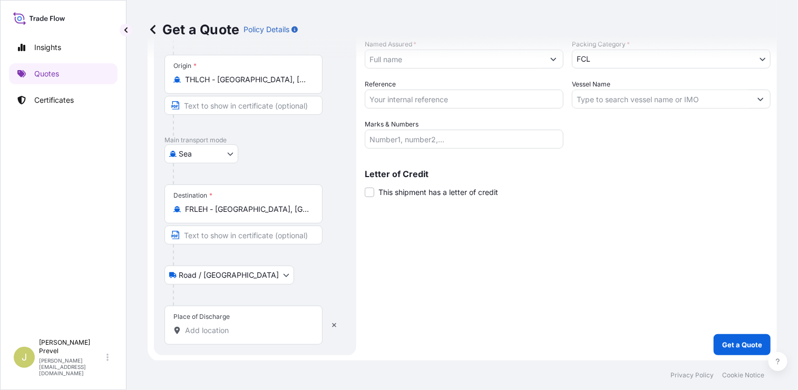
click at [235, 318] on div "Place of Discharge" at bounding box center [244, 325] width 158 height 39
click at [235, 325] on input "Place of Discharge" at bounding box center [247, 330] width 124 height 11
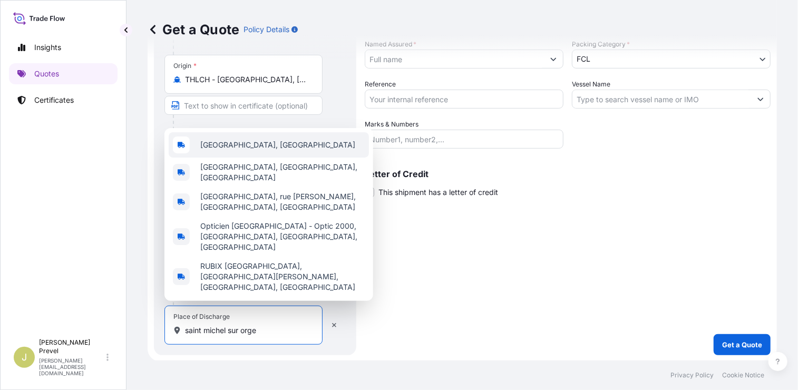
click at [227, 150] on span "[GEOGRAPHIC_DATA], [GEOGRAPHIC_DATA]" at bounding box center [277, 145] width 155 height 11
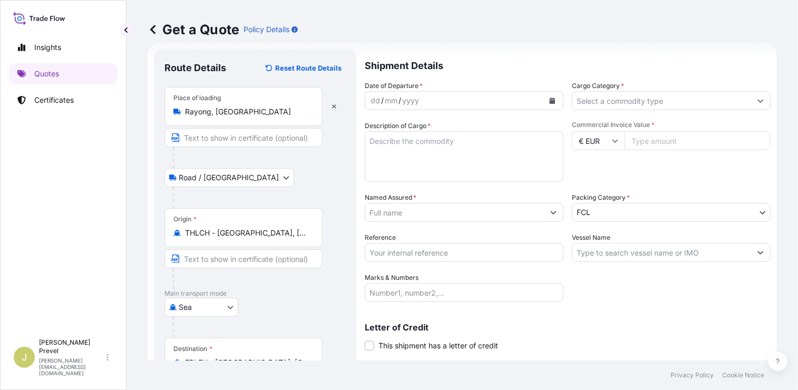
scroll to position [0, 0]
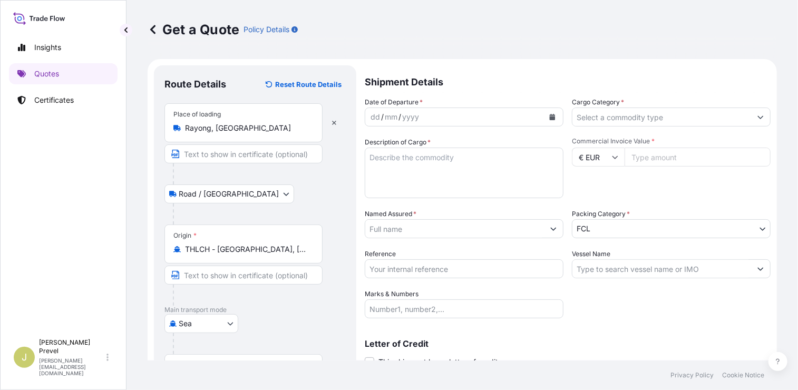
type input "[GEOGRAPHIC_DATA], [GEOGRAPHIC_DATA]"
click at [423, 117] on div "dd / mm / yyyy" at bounding box center [454, 117] width 179 height 19
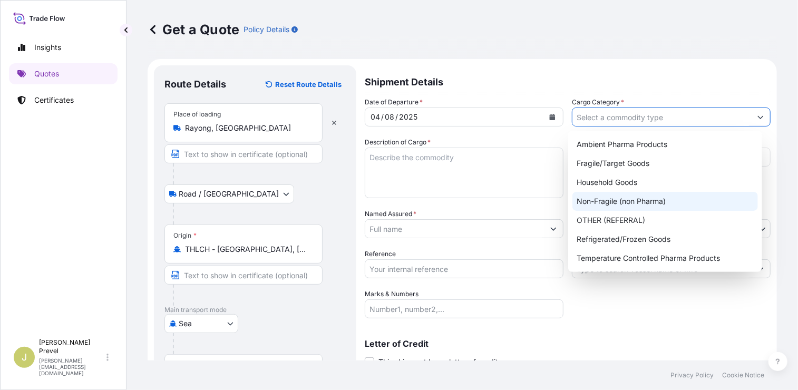
click at [656, 209] on div "Non-Fragile (non Pharma)" at bounding box center [666, 201] width 186 height 19
type input "Non-Fragile (non Pharma)"
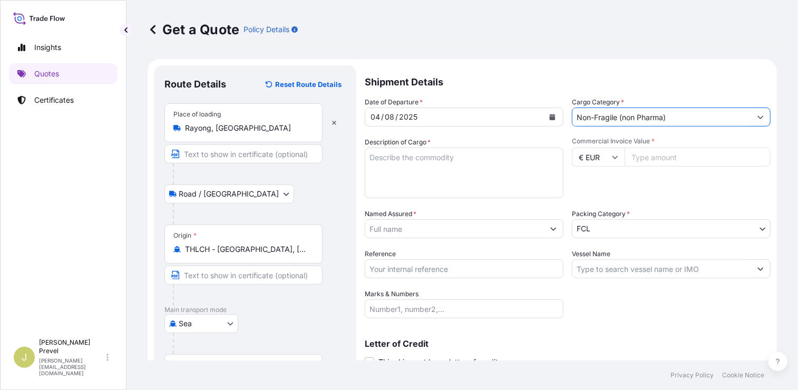
click at [658, 162] on input "Commercial Invoice Value *" at bounding box center [698, 157] width 146 height 19
type input "111840"
click at [415, 162] on textarea "Description of Cargo *" at bounding box center [464, 173] width 199 height 51
click at [616, 262] on input "Vessel Name" at bounding box center [662, 268] width 179 height 19
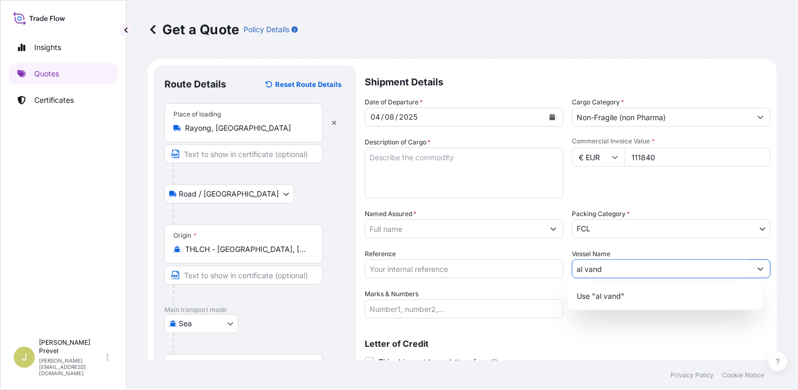
click at [575, 269] on input "al vand" at bounding box center [662, 268] width 179 height 19
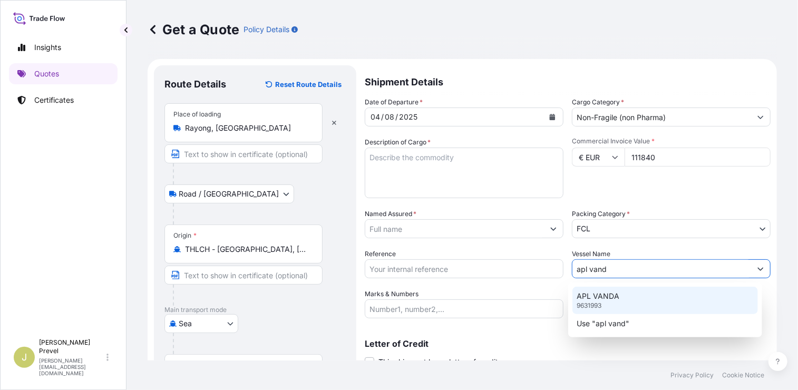
click at [608, 294] on p "APL VANDA" at bounding box center [598, 296] width 43 height 11
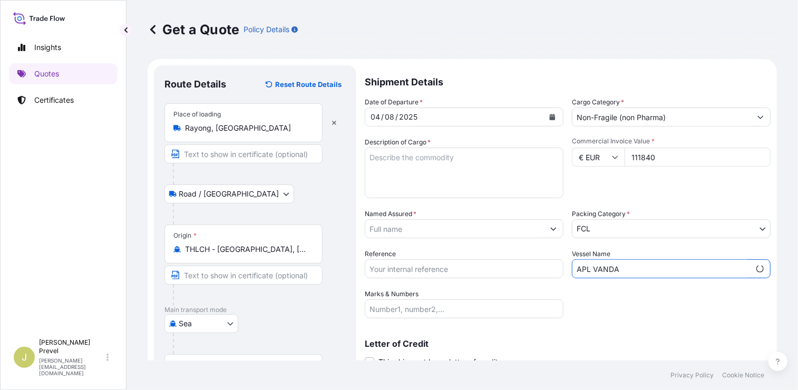
type input "APL VANDA"
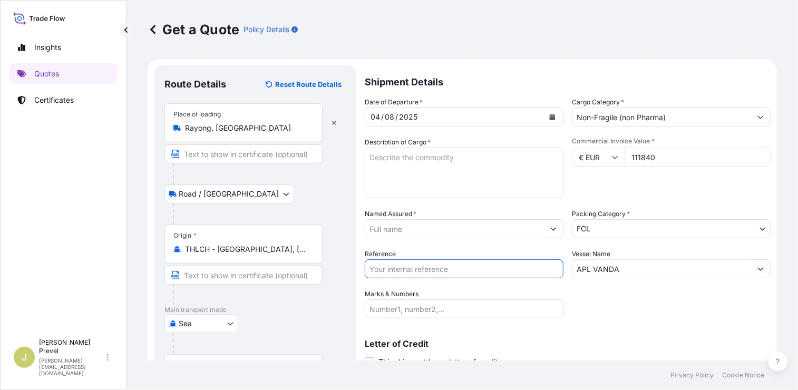
click at [399, 259] on input "Reference" at bounding box center [464, 268] width 199 height 19
type input "sbkk1241249"
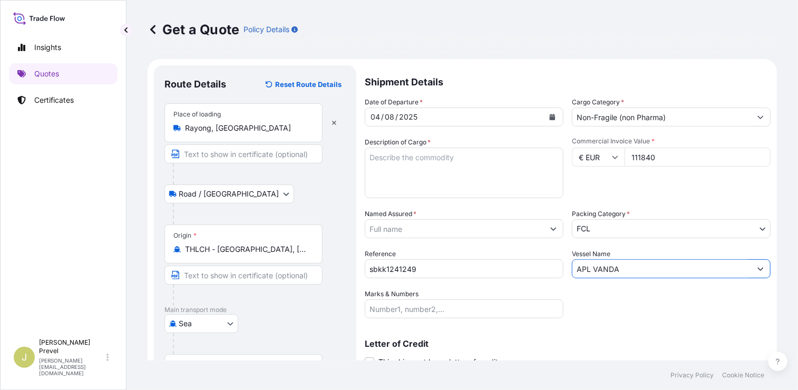
click at [415, 303] on input "Marks & Numbers" at bounding box center [464, 309] width 199 height 19
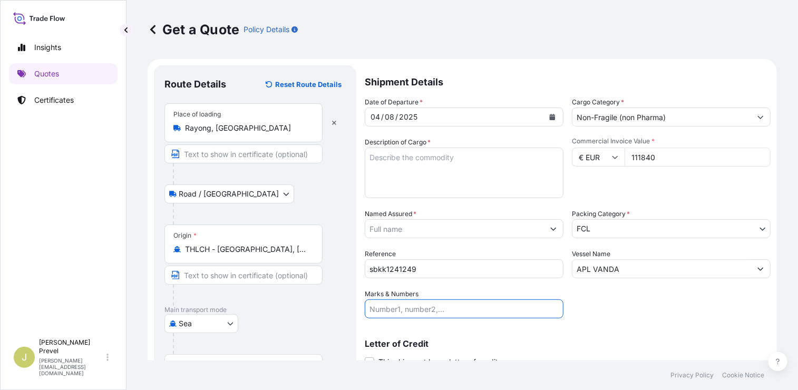
click at [367, 233] on input "Named Assured *" at bounding box center [454, 228] width 179 height 19
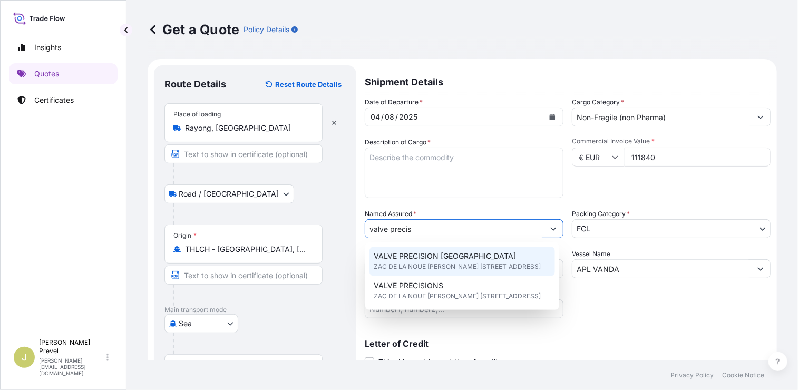
click at [458, 255] on span "VALVE PRECISION [GEOGRAPHIC_DATA]" at bounding box center [445, 256] width 142 height 11
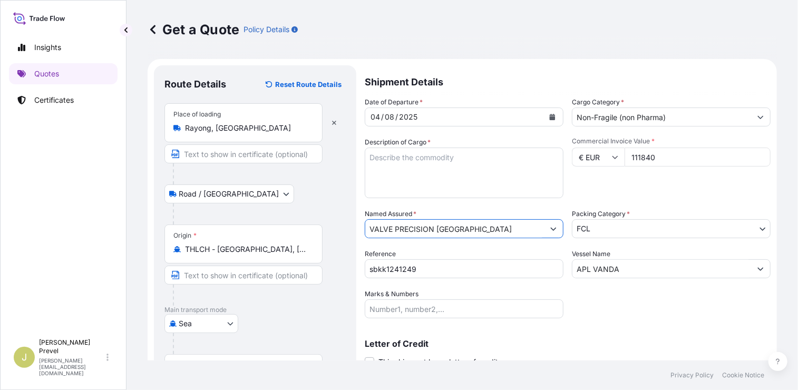
type input "VALVE PRECISION [GEOGRAPHIC_DATA]"
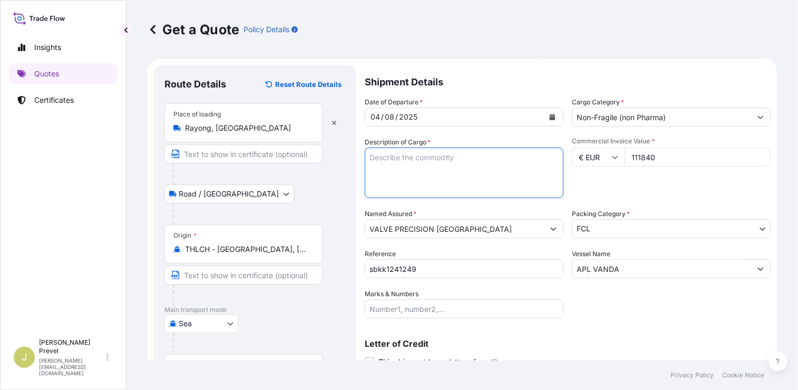
click at [439, 159] on textarea "Description of Cargo *" at bounding box center [464, 173] width 199 height 51
click at [388, 271] on input "sbkk1241249" at bounding box center [464, 268] width 199 height 19
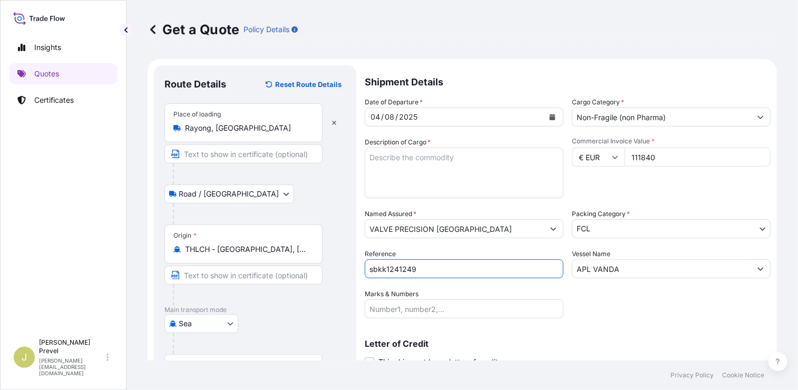
click at [388, 271] on input "sbkk1241249" at bounding box center [464, 268] width 199 height 19
click at [410, 173] on textarea "Description of Cargo *" at bounding box center [464, 173] width 199 height 51
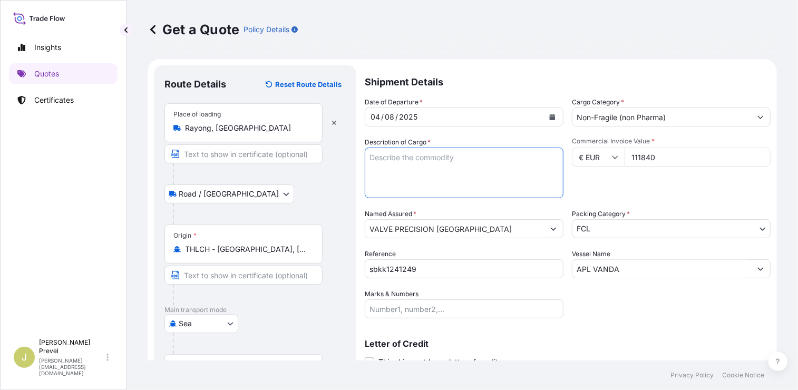
paste textarea "(20 PACKAGES = 20 PALLETS) ( 1,440 CARTONS ) COVERING SHIPMENT OF AEROSOL VALVE…"
click at [372, 156] on textarea "(20 PACKAGES = 20 PALLETS) ( 1,440 CARTONS ) COVERING SHIPMENT OF AEROSOL VALVE…" at bounding box center [464, 173] width 199 height 51
click at [372, 161] on textarea "(20 PACKAGES = 20 PALLETS) ( 1,440 CARTONS ) COVERING SHIPMENT OF AEROSOL VALVE…" at bounding box center [464, 173] width 199 height 51
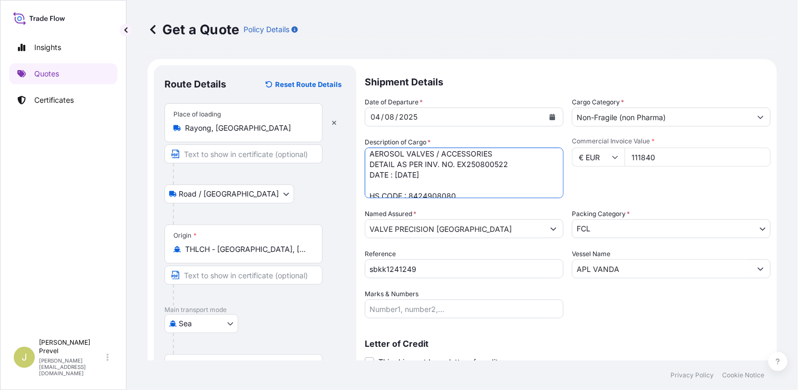
scroll to position [74, 0]
type textarea "GCXU6343571 - 1 * 40 HC - EMCMCN1834 - 12580.77 KGS - 50 M3 (20 PACKAGES = 20 P…"
click at [426, 312] on input "Marks & Numbers" at bounding box center [464, 309] width 199 height 19
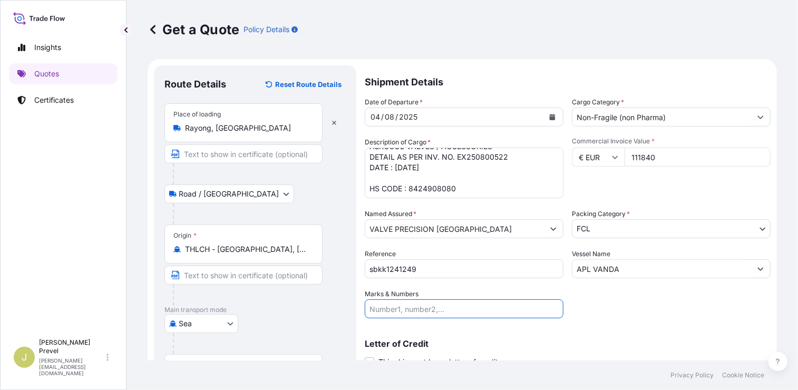
paste input "VALVE PRECISION FRANCE ZAC DE LA NOUE [PERSON_NAME] [STREET_ADDRESS]"
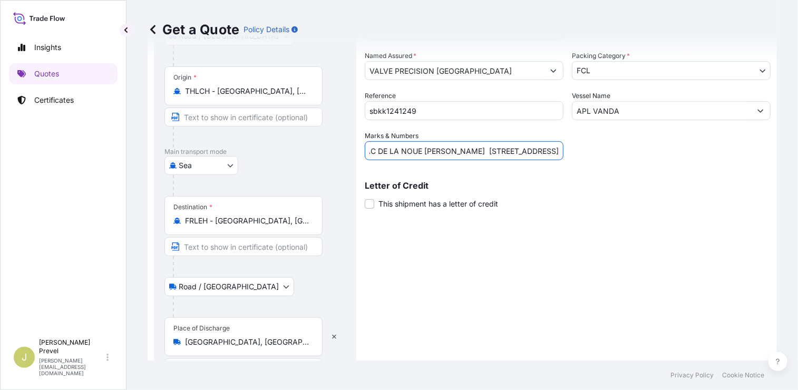
scroll to position [191, 0]
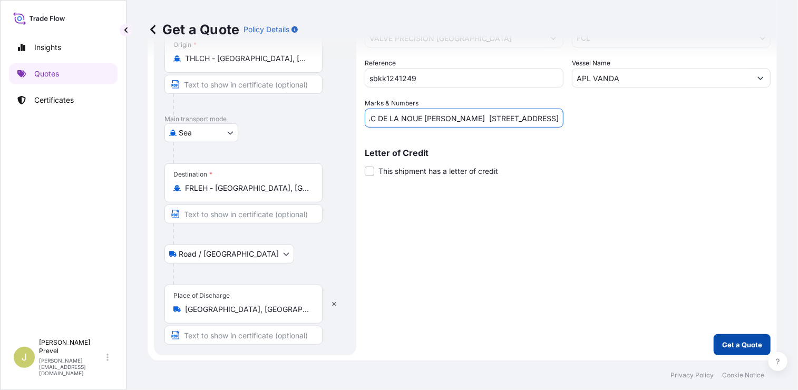
type input "VALVE PRECISION FRANCE ZAC DE LA NOUE [PERSON_NAME] [STREET_ADDRESS]"
click at [744, 343] on p "Get a Quote" at bounding box center [742, 345] width 40 height 11
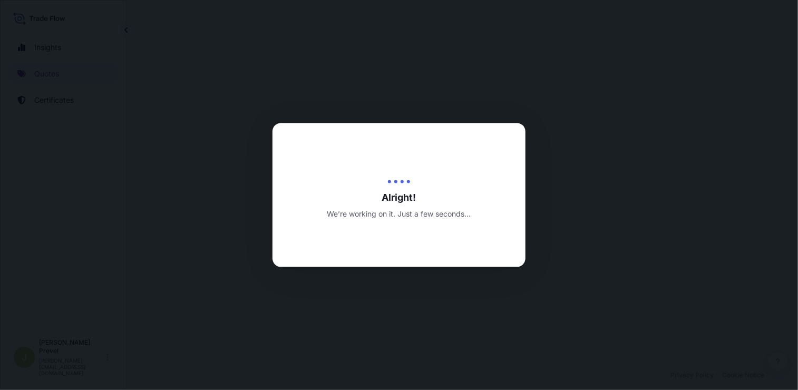
select select "Road / [GEOGRAPHIC_DATA]"
select select "Sea"
select select "Road / [GEOGRAPHIC_DATA]"
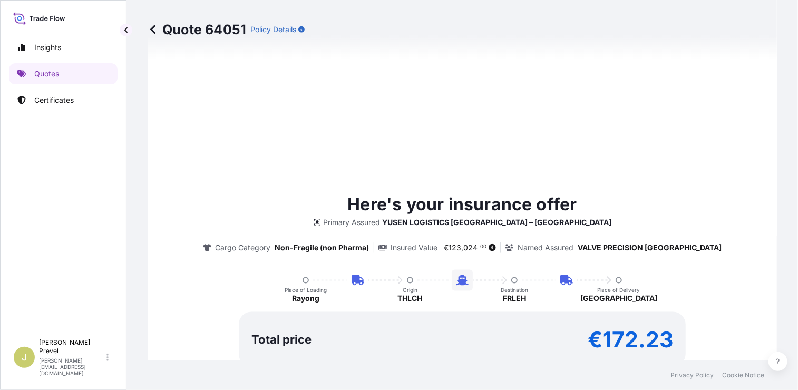
scroll to position [716, 0]
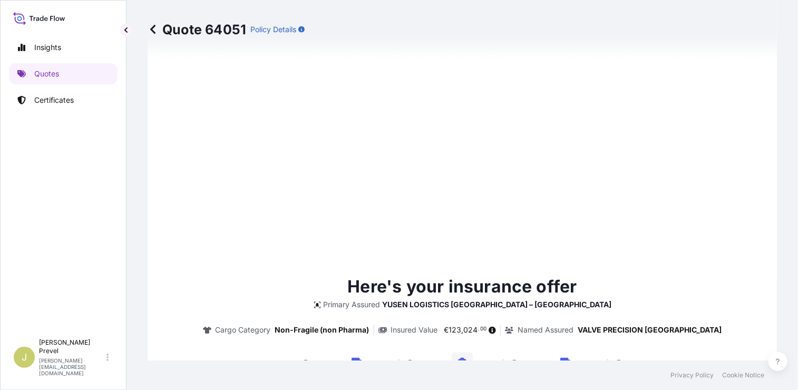
type input "[DATE]"
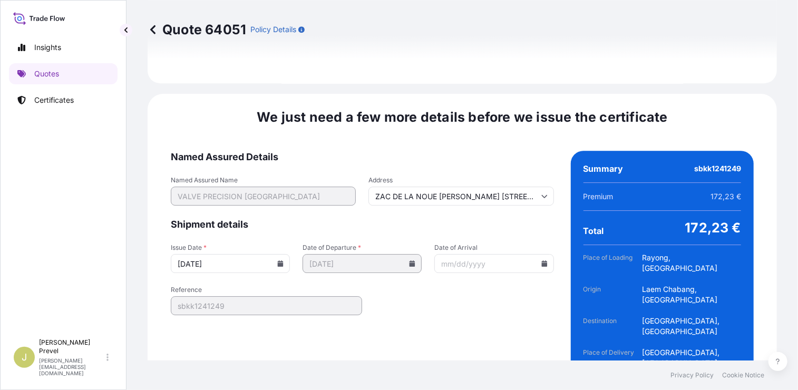
scroll to position [1557, 0]
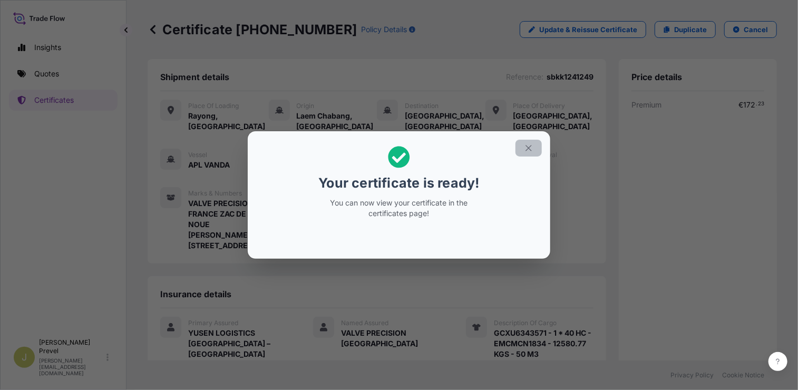
click at [525, 143] on icon "button" at bounding box center [528, 147] width 9 height 9
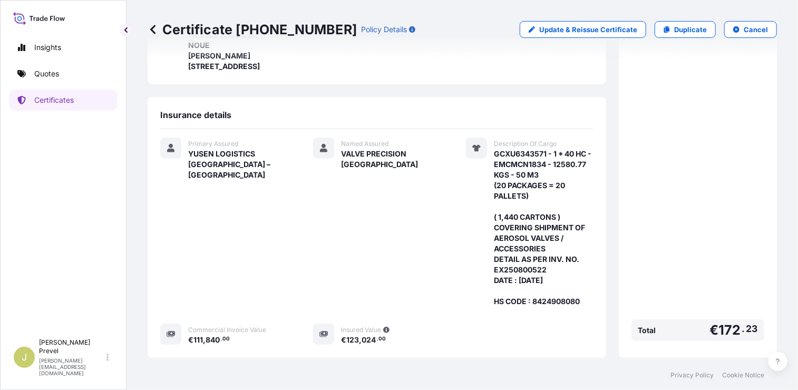
scroll to position [306, 0]
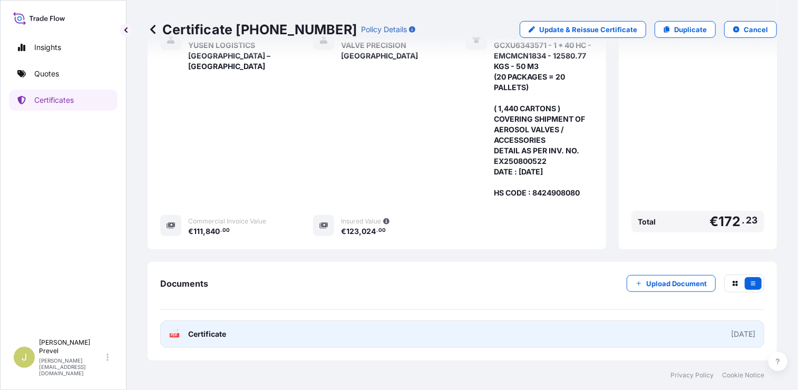
click at [657, 334] on link "PDF Certificate [DATE]" at bounding box center [462, 334] width 604 height 27
